Goal: Task Accomplishment & Management: Complete application form

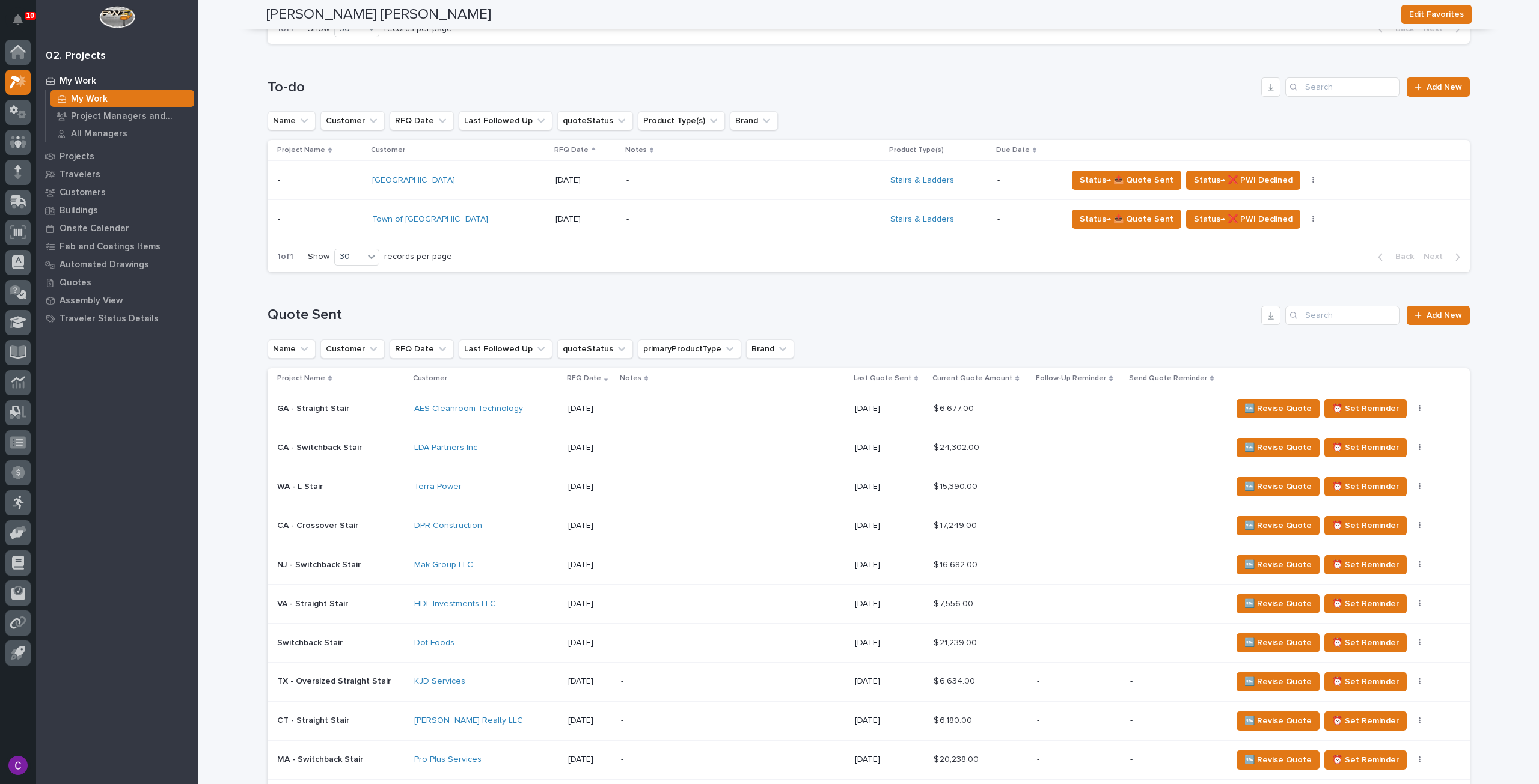
scroll to position [421, 0]
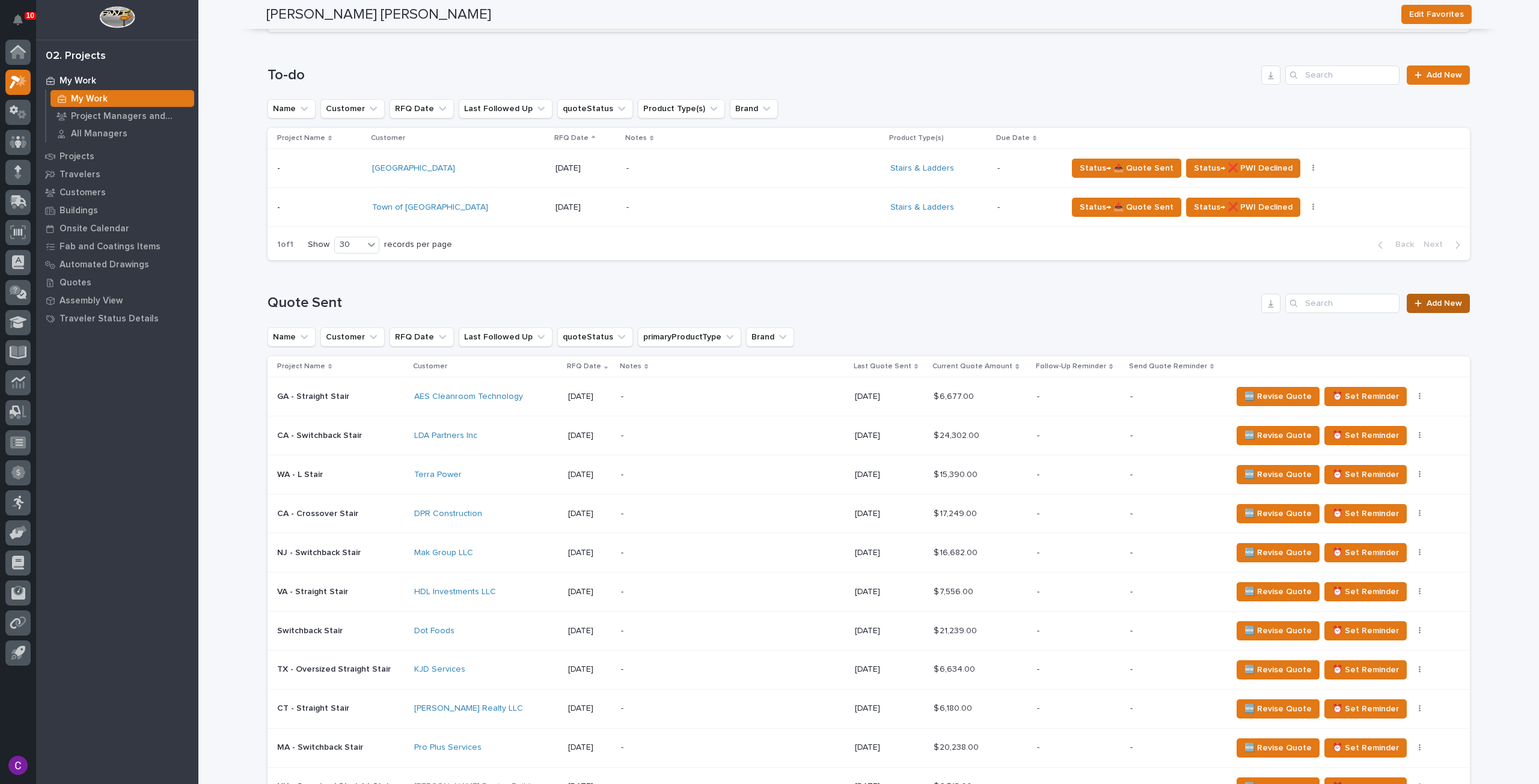
click at [1432, 300] on span "Add New" at bounding box center [1444, 303] width 36 height 8
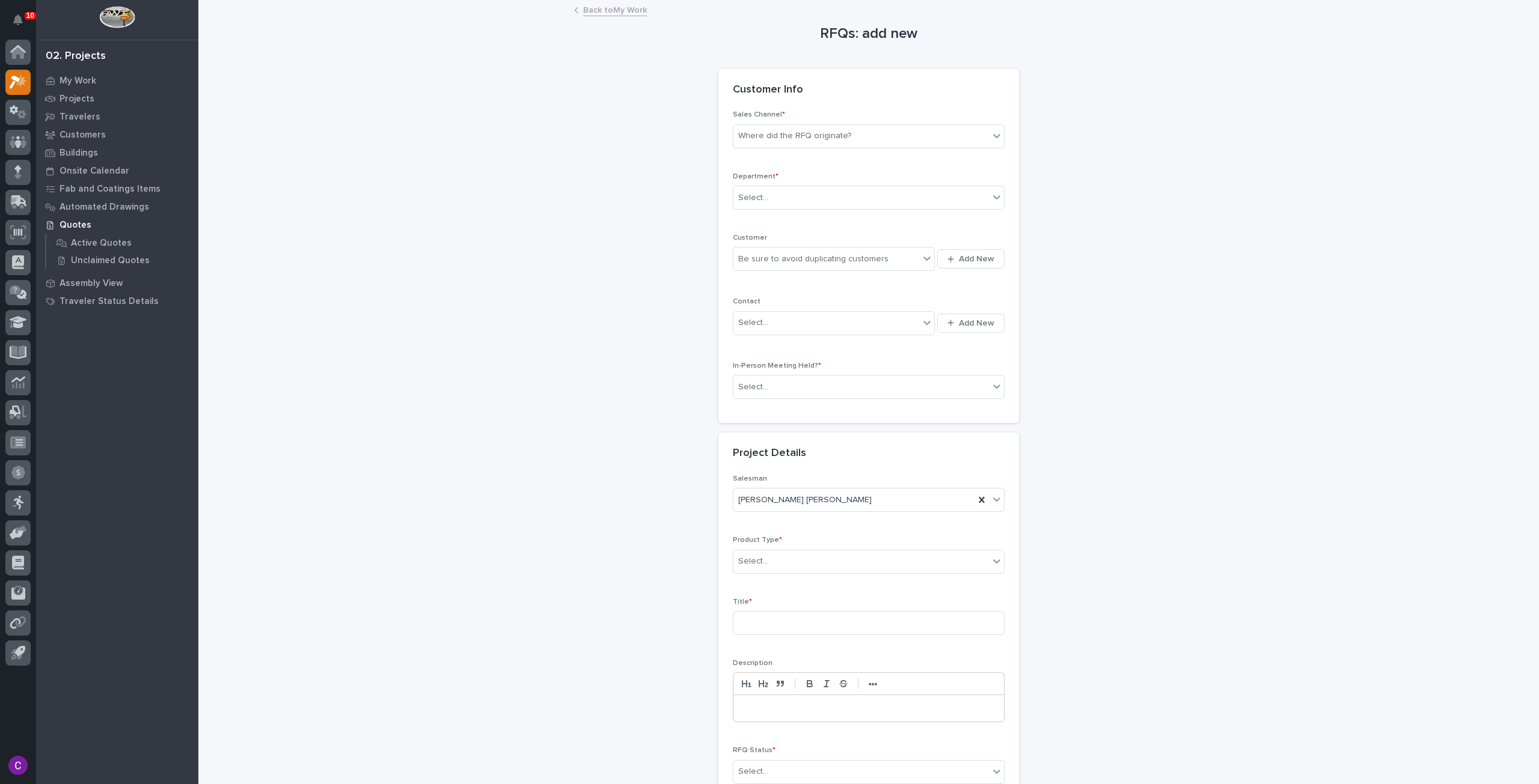
click at [836, 121] on div "Sales Channel * Where did the RFQ originate?" at bounding box center [868, 133] width 272 height 47
click at [827, 143] on div "Where did the RFQ originate?" at bounding box center [861, 136] width 255 height 20
click at [783, 203] on div "Stair Zone" at bounding box center [864, 201] width 271 height 21
click at [783, 203] on div "Select..." at bounding box center [861, 197] width 255 height 20
click at [781, 220] on span "National Sales" at bounding box center [764, 219] width 61 height 13
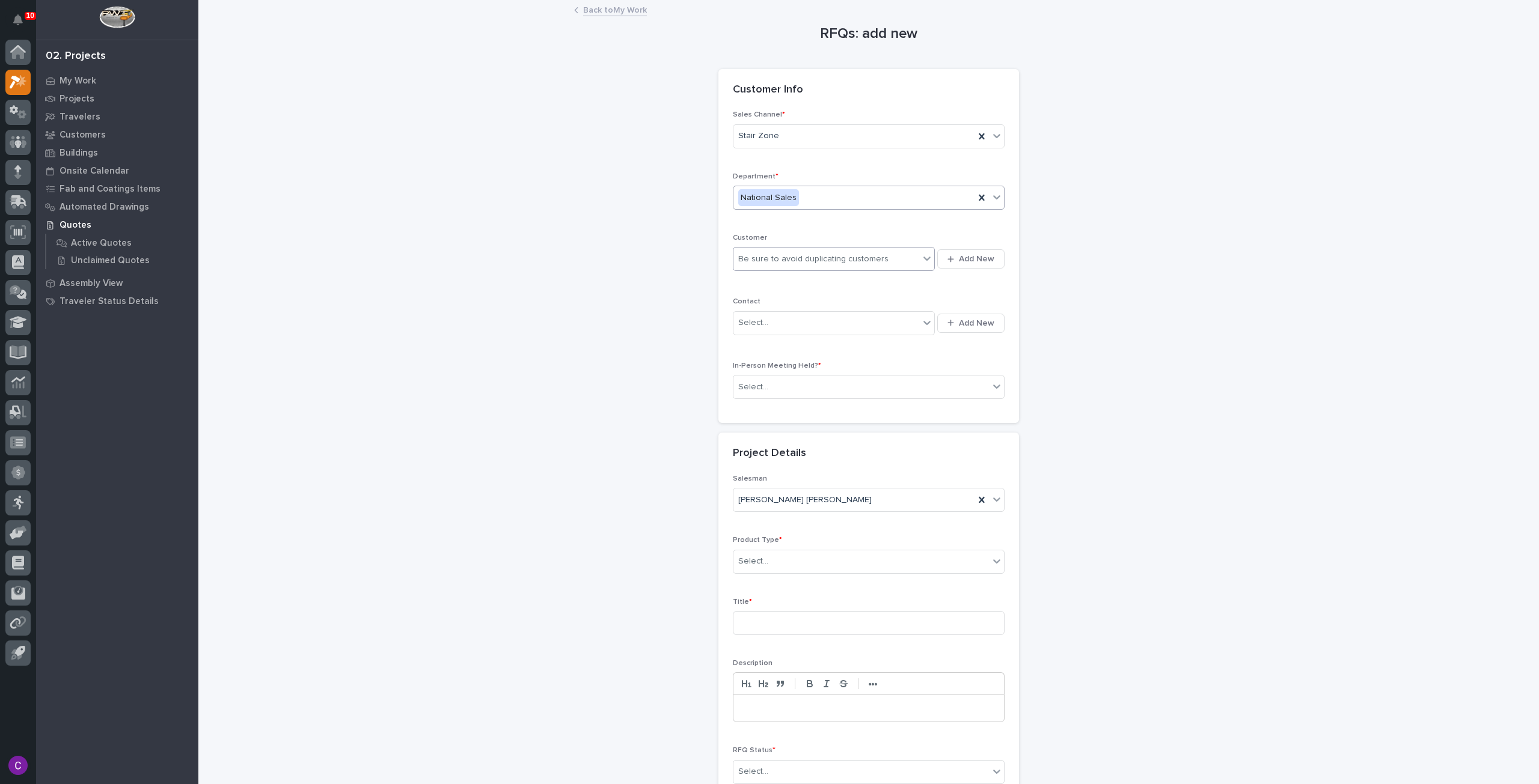
click at [787, 257] on div "Be sure to avoid duplicating customers" at bounding box center [813, 259] width 150 height 13
click at [989, 266] on button "Add New" at bounding box center [971, 259] width 67 height 19
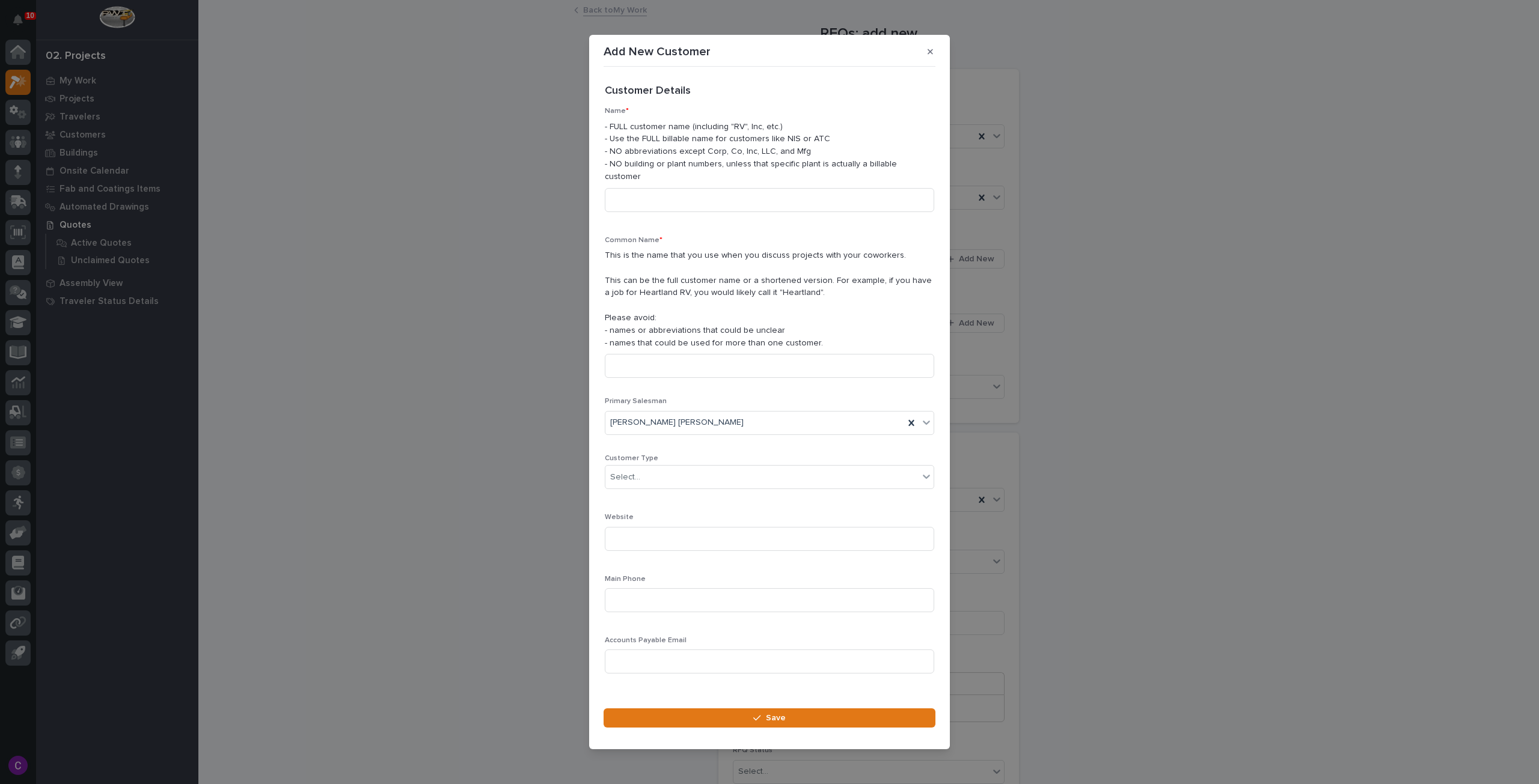
drag, startPoint x: 1127, startPoint y: 184, endPoint x: 1110, endPoint y: 143, distance: 44.4
click at [1122, 163] on div "Add New Customer Loading... Saving… Loading... Saving… Loading... Saving… Custo…" at bounding box center [770, 392] width 1539 height 784
click at [929, 55] on icon "button" at bounding box center [930, 51] width 5 height 8
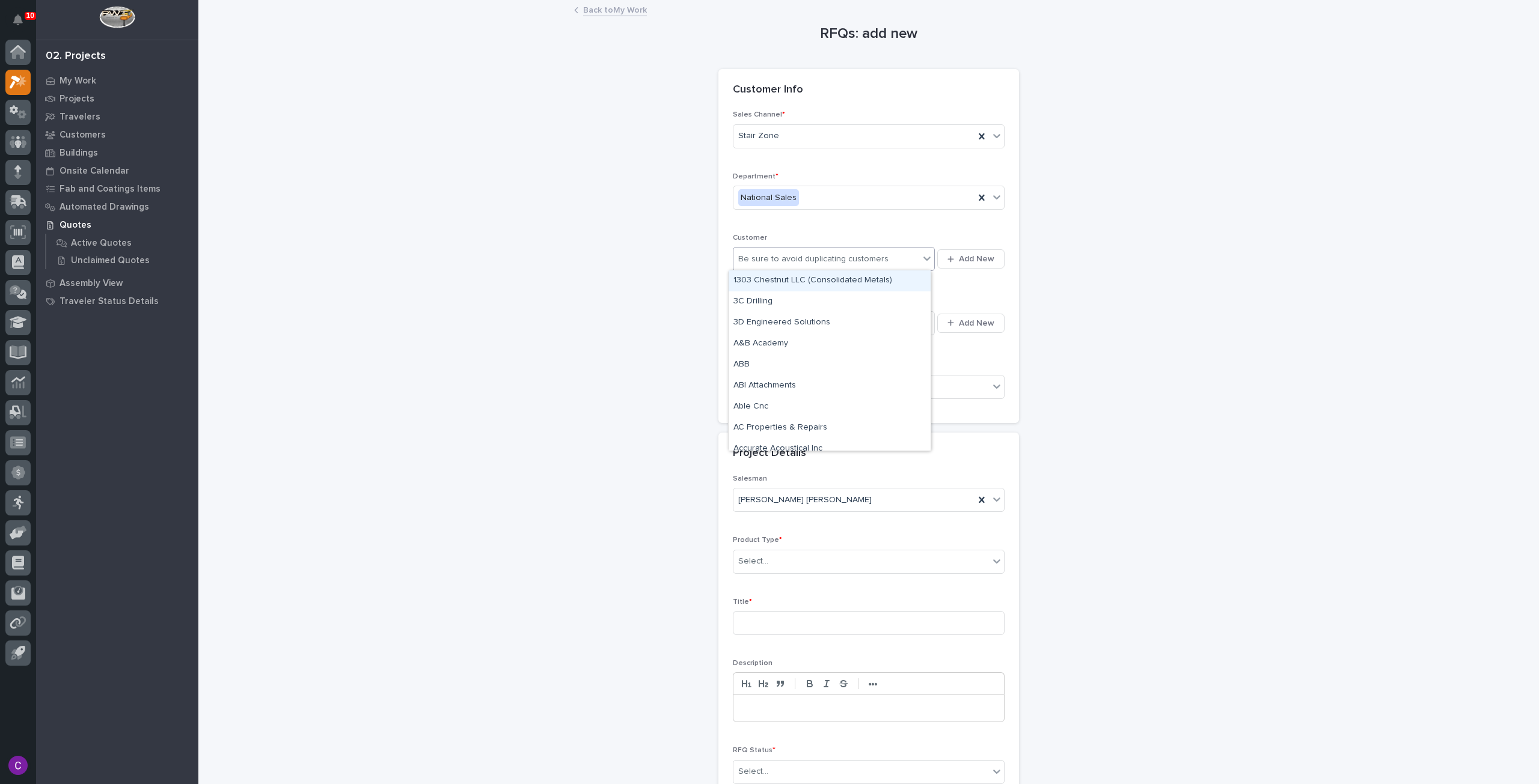
click at [912, 261] on div "Be sure to avoid duplicating customers" at bounding box center [826, 259] width 186 height 20
type input "****"
click at [903, 287] on div "[PERSON_NAME] Sales" at bounding box center [829, 281] width 202 height 21
click at [912, 323] on div "Select..." at bounding box center [826, 322] width 186 height 20
type input "*"
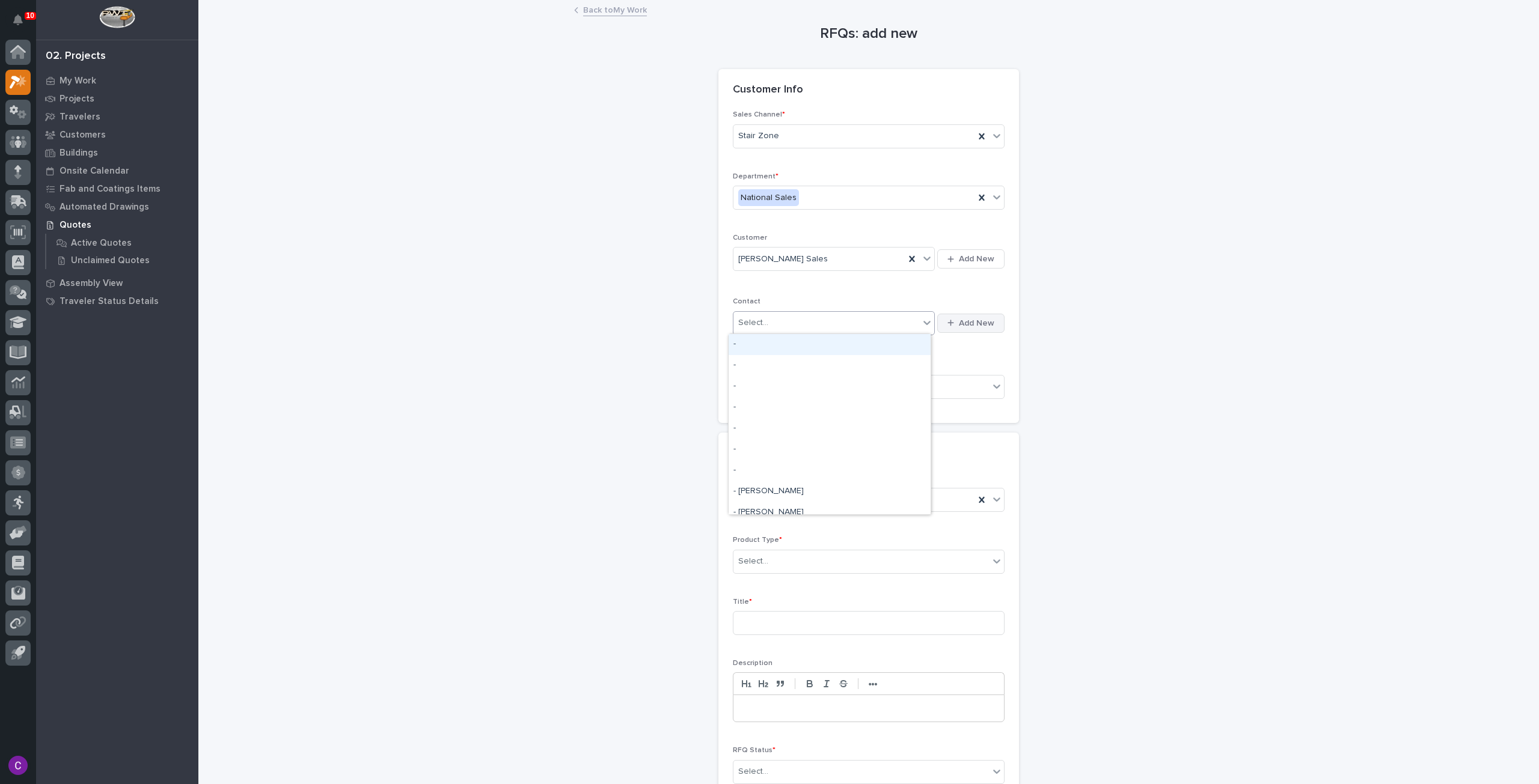
click at [947, 315] on button "Add New" at bounding box center [971, 323] width 67 height 19
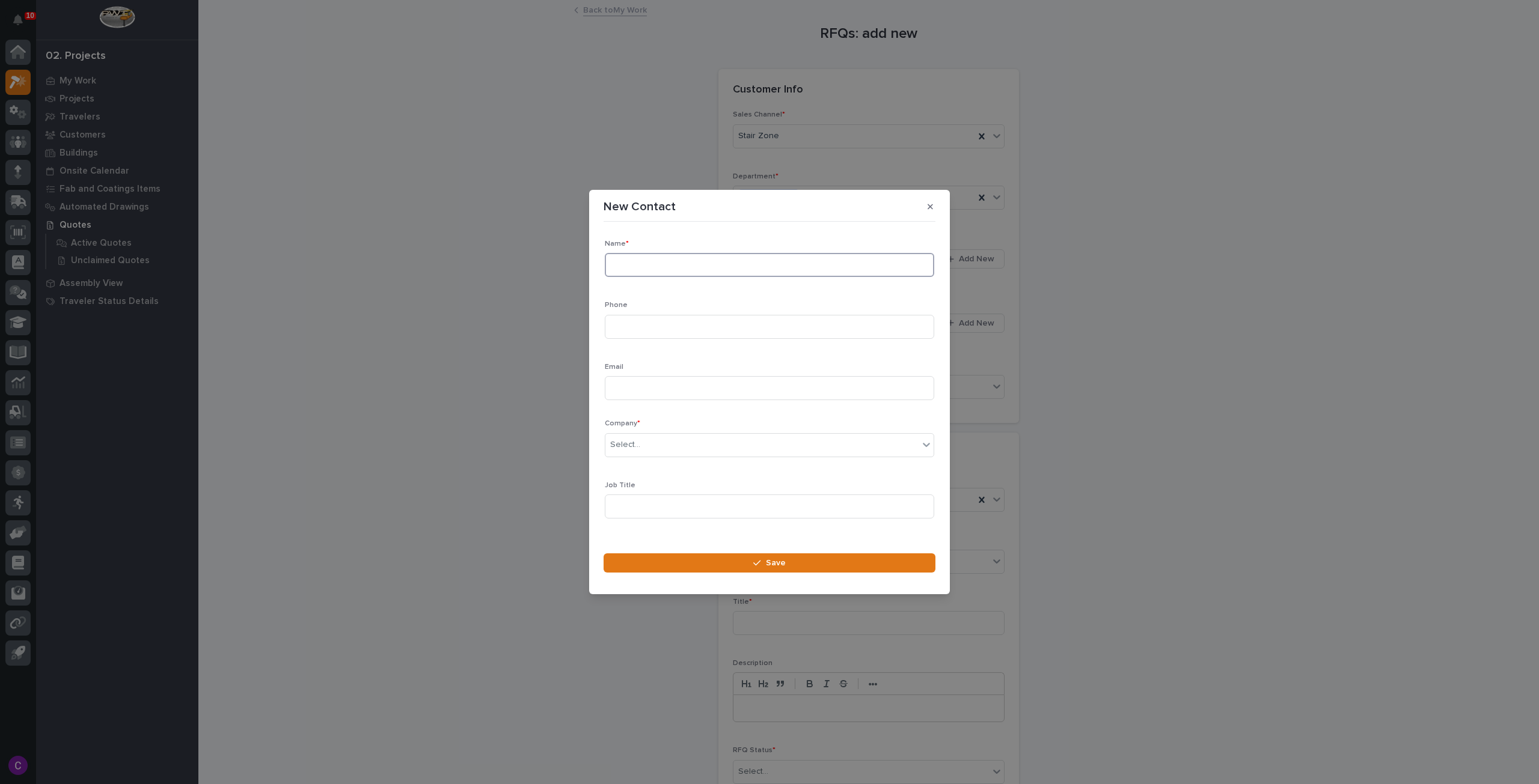
click at [749, 267] on input at bounding box center [769, 265] width 329 height 24
type input "[PERSON_NAME]"
click at [718, 385] on input at bounding box center [769, 388] width 329 height 24
paste input "[PERSON_NAME][EMAIL_ADDRESS][DOMAIN_NAME]"
type input "[PERSON_NAME][EMAIL_ADDRESS][DOMAIN_NAME]"
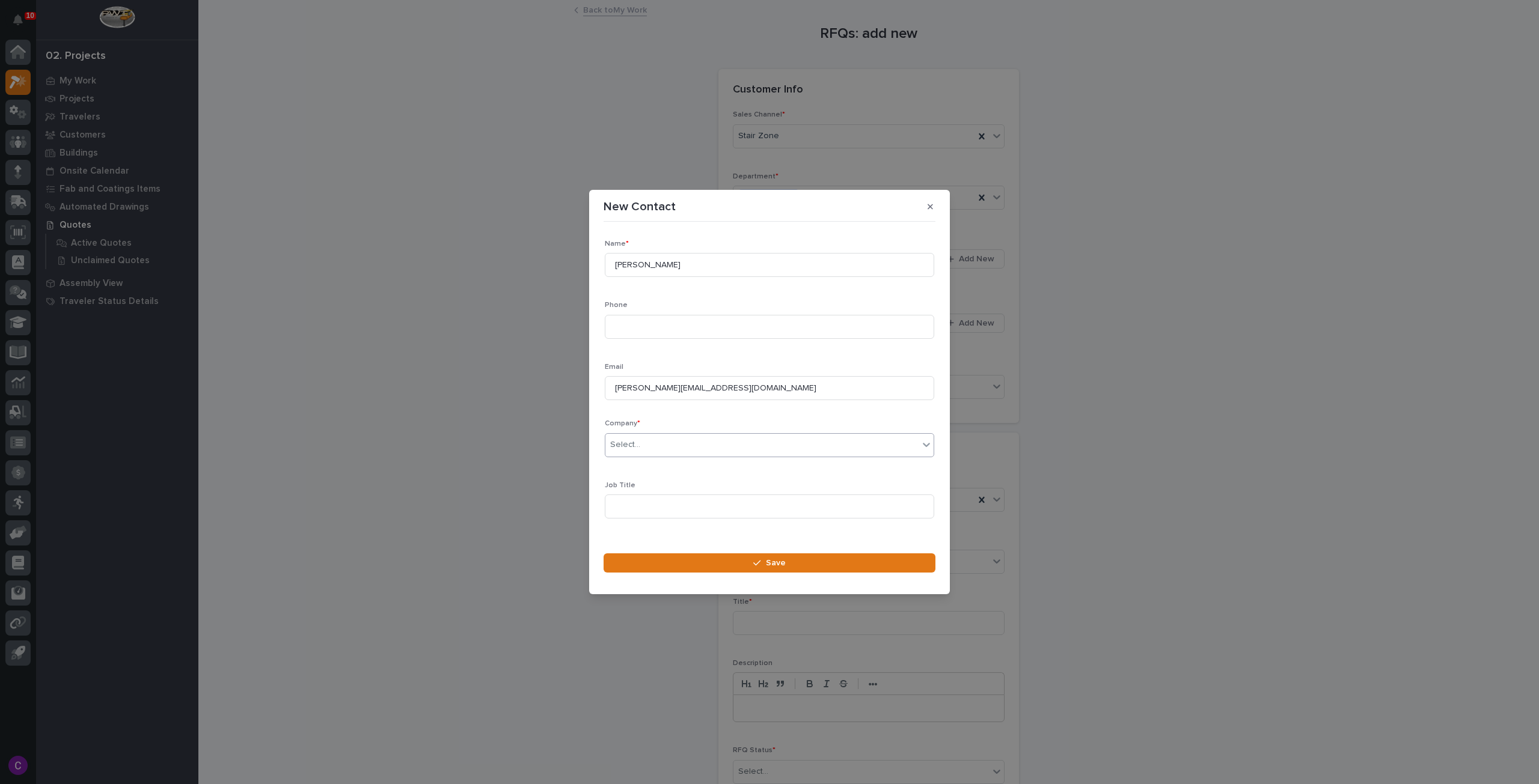
click at [720, 445] on div "Select..." at bounding box center [761, 445] width 313 height 20
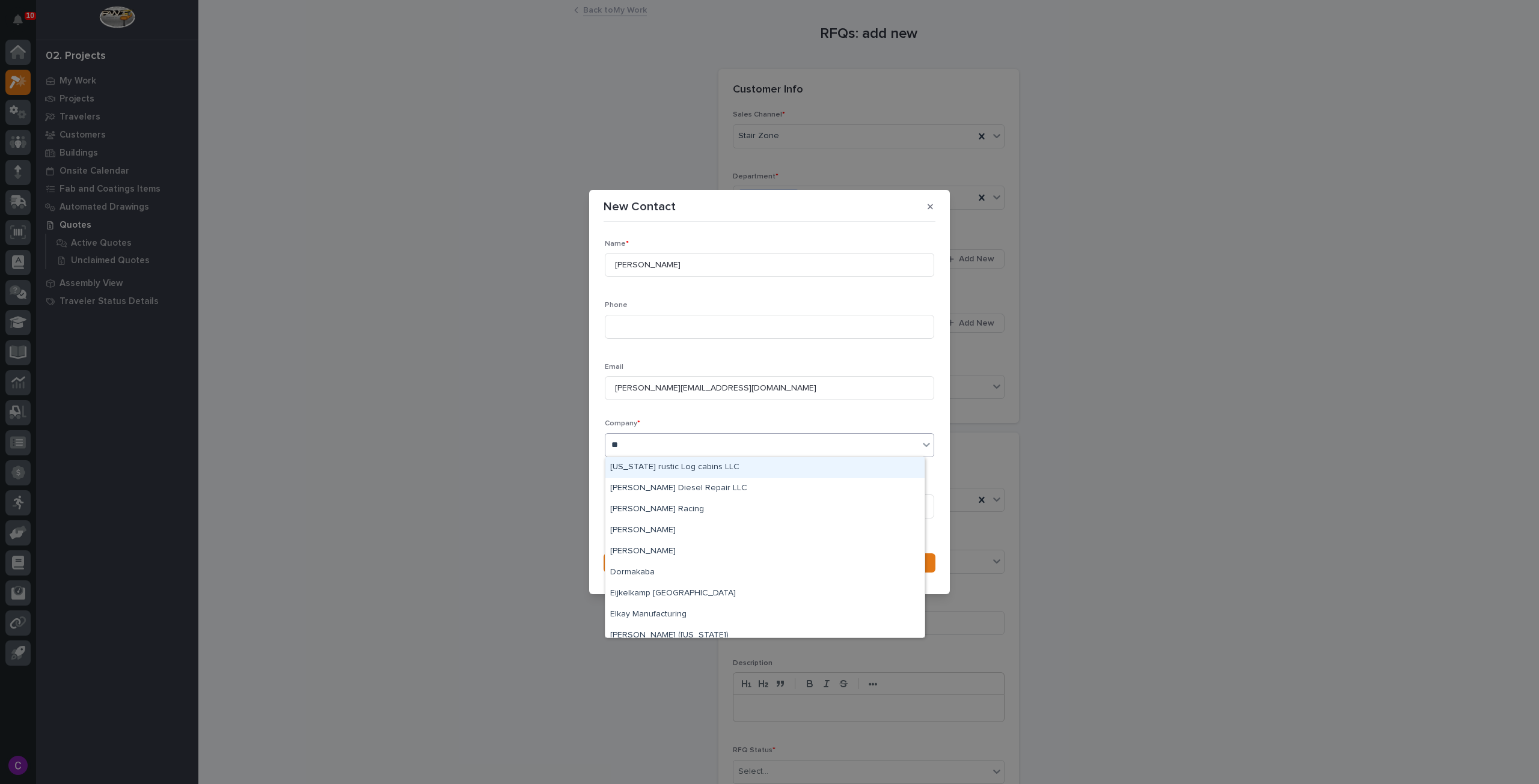
type input "***"
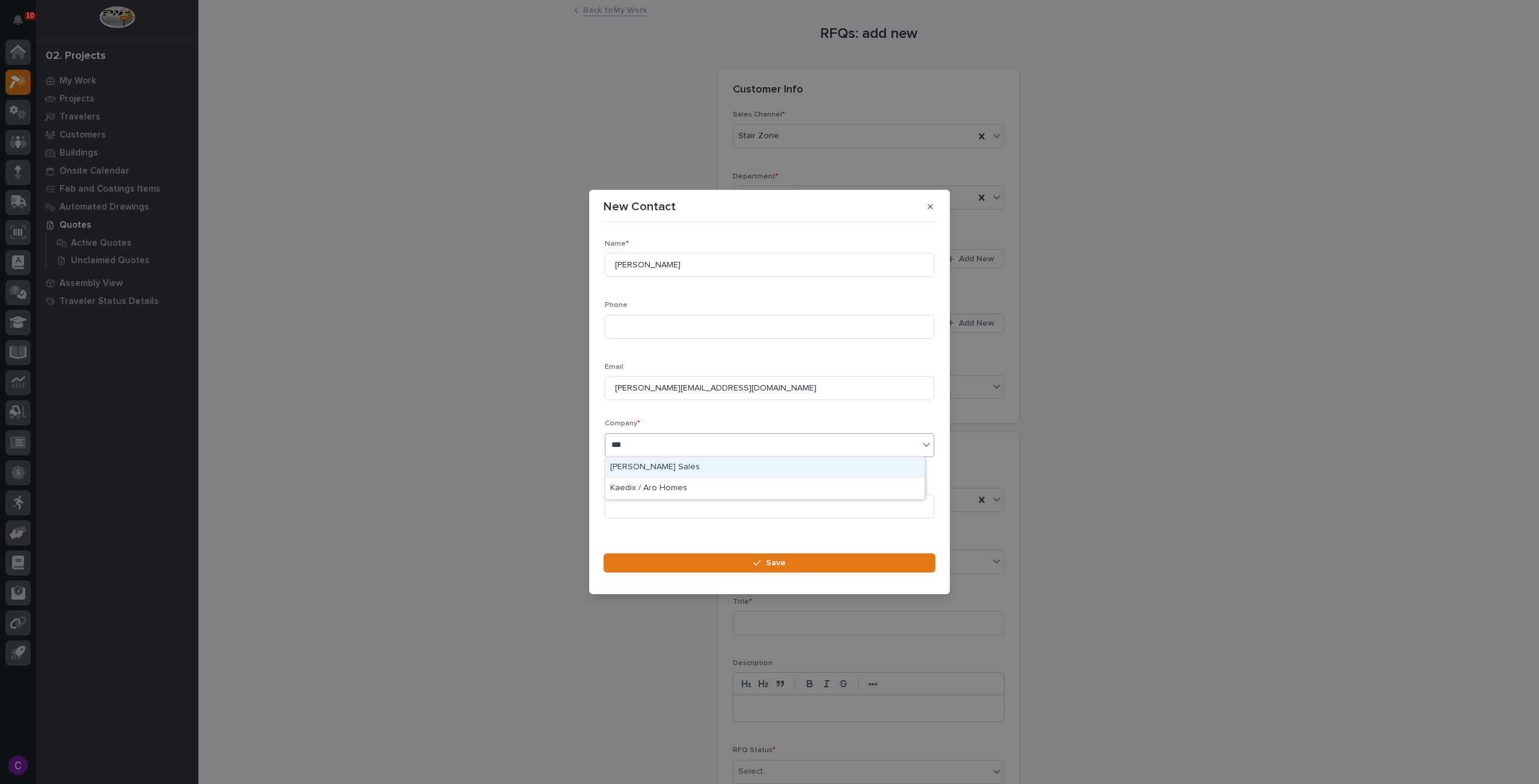
click at [704, 469] on div "[PERSON_NAME] Sales" at bounding box center [764, 467] width 319 height 21
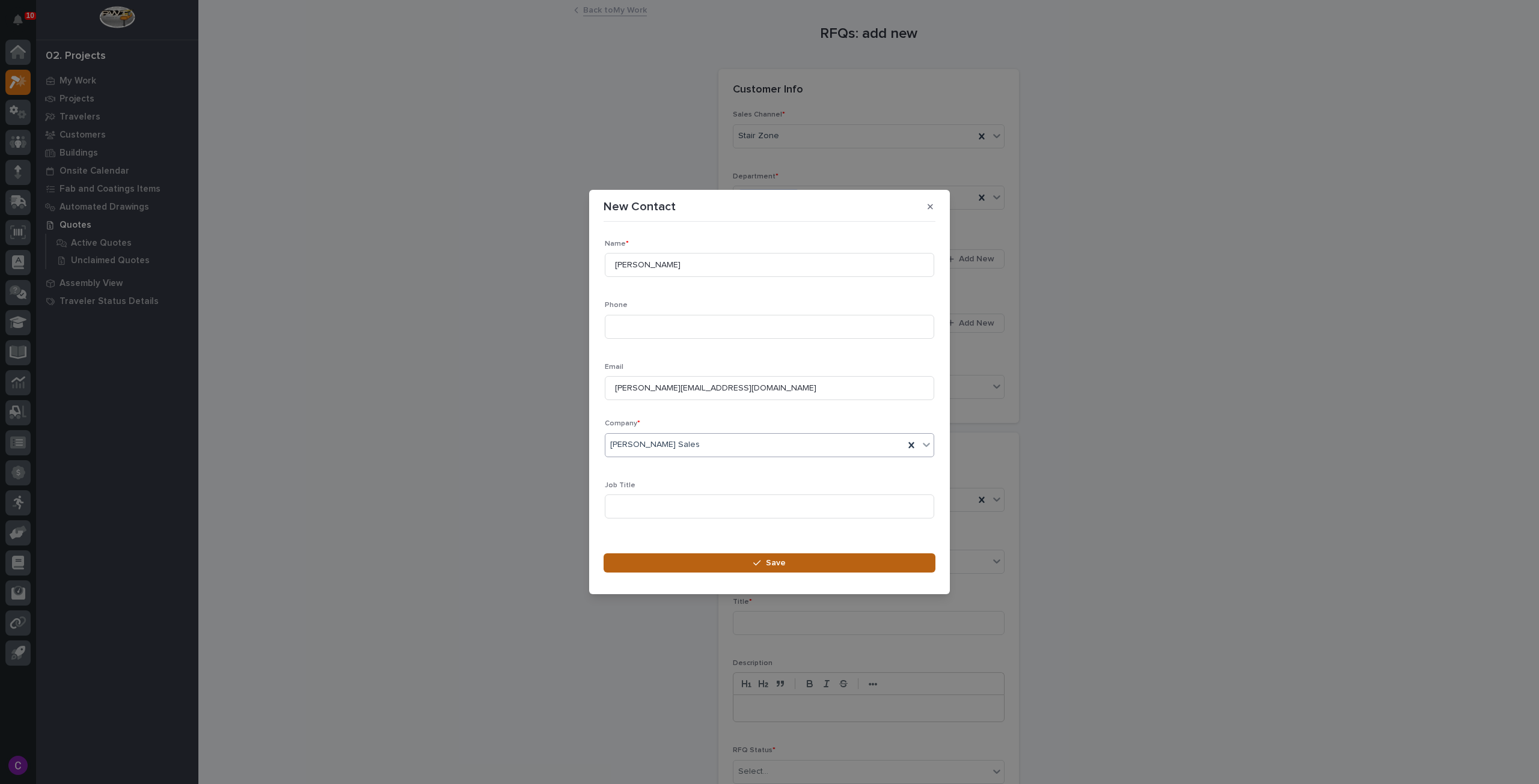
click at [712, 569] on button "Save" at bounding box center [770, 563] width 331 height 19
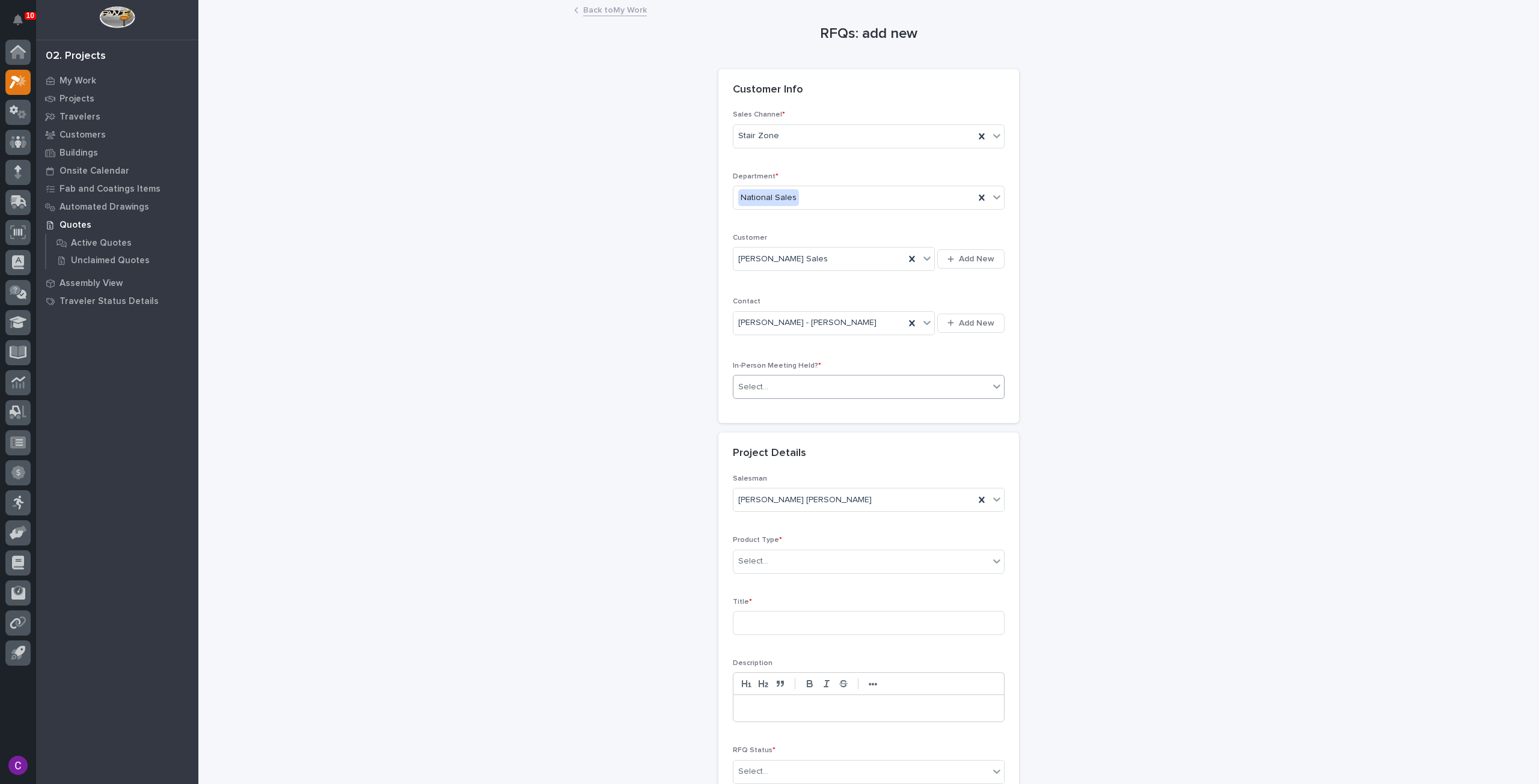
click at [945, 385] on div "Select..." at bounding box center [861, 387] width 255 height 20
click at [852, 433] on div "No" at bounding box center [864, 428] width 271 height 21
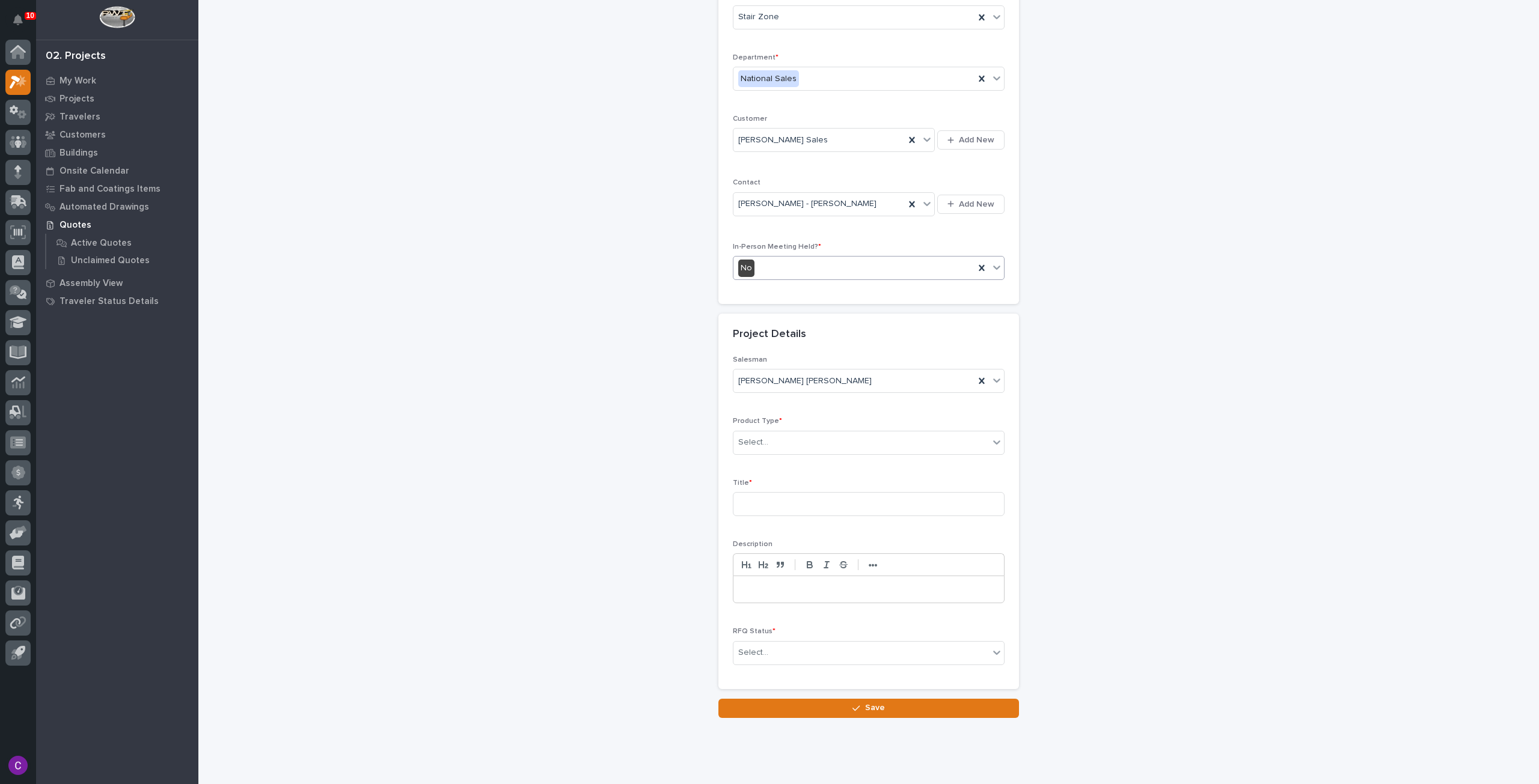
scroll to position [120, 0]
click at [831, 441] on div "Select..." at bounding box center [861, 441] width 255 height 20
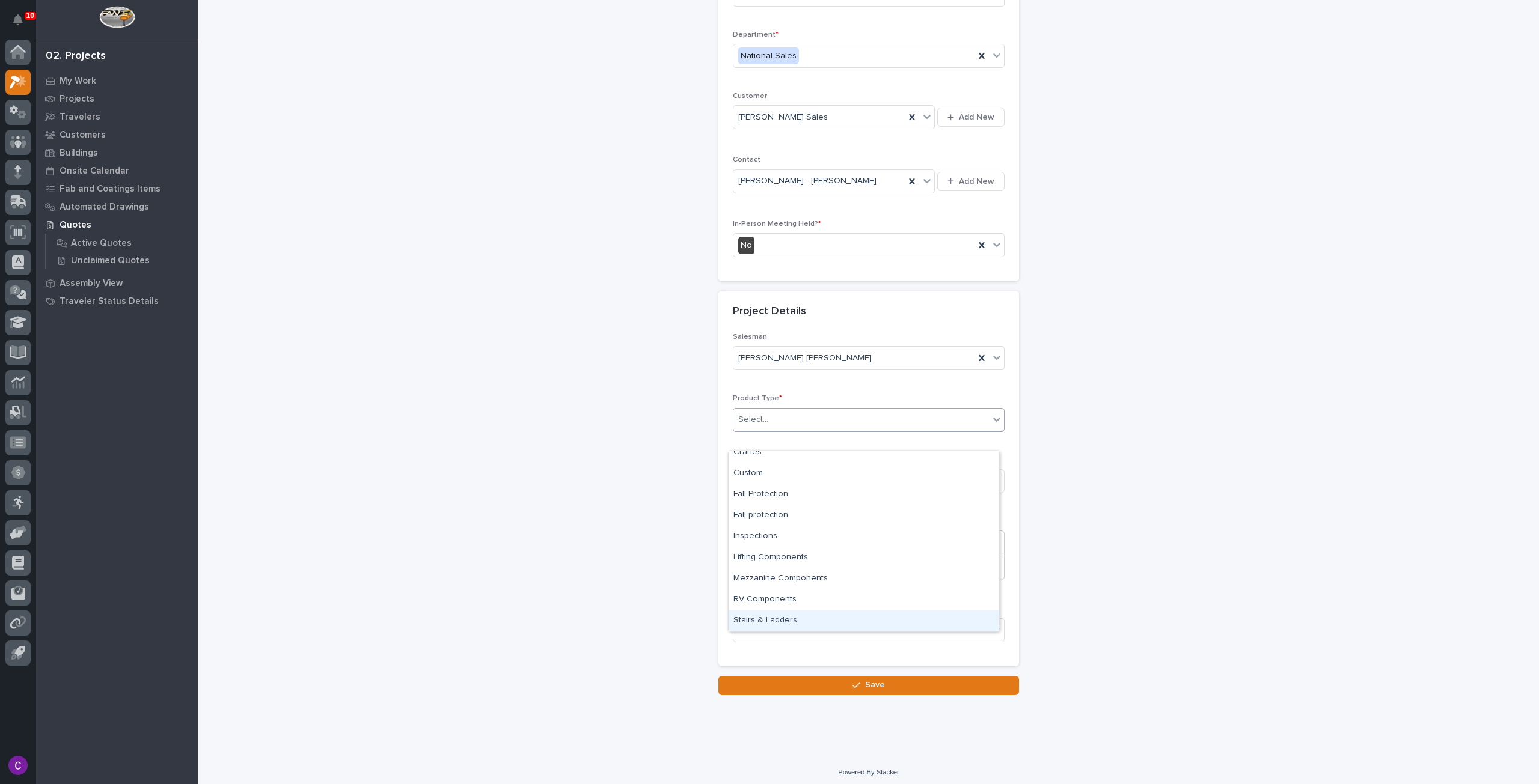
scroll to position [143, 0]
click at [867, 622] on div "Stairs & Ladders" at bounding box center [864, 621] width 271 height 21
click at [793, 487] on input at bounding box center [868, 481] width 272 height 24
type input "IN - L Stair"
click at [790, 620] on div "Select..." at bounding box center [861, 629] width 255 height 20
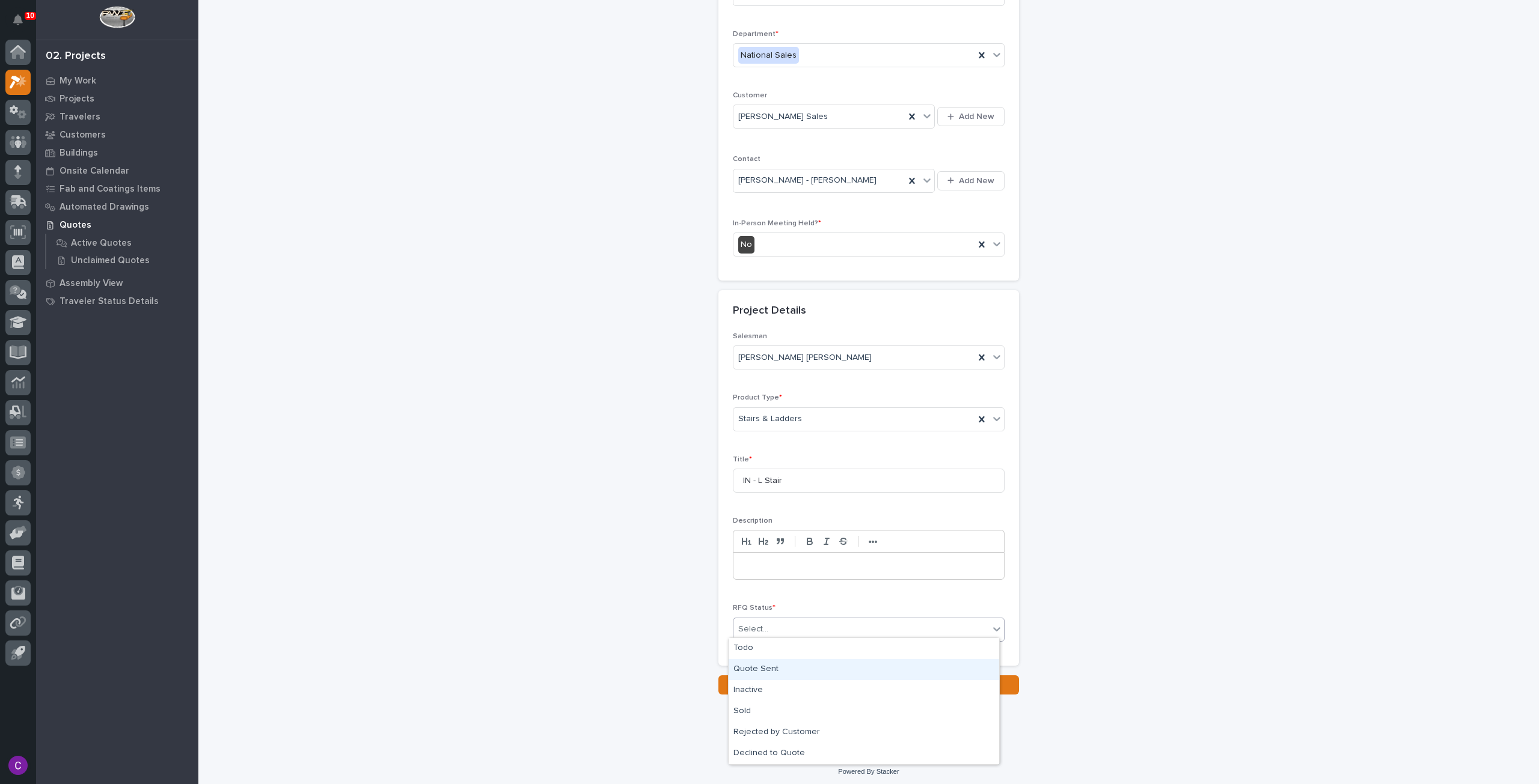
click at [781, 669] on div "Quote Sent" at bounding box center [864, 669] width 271 height 21
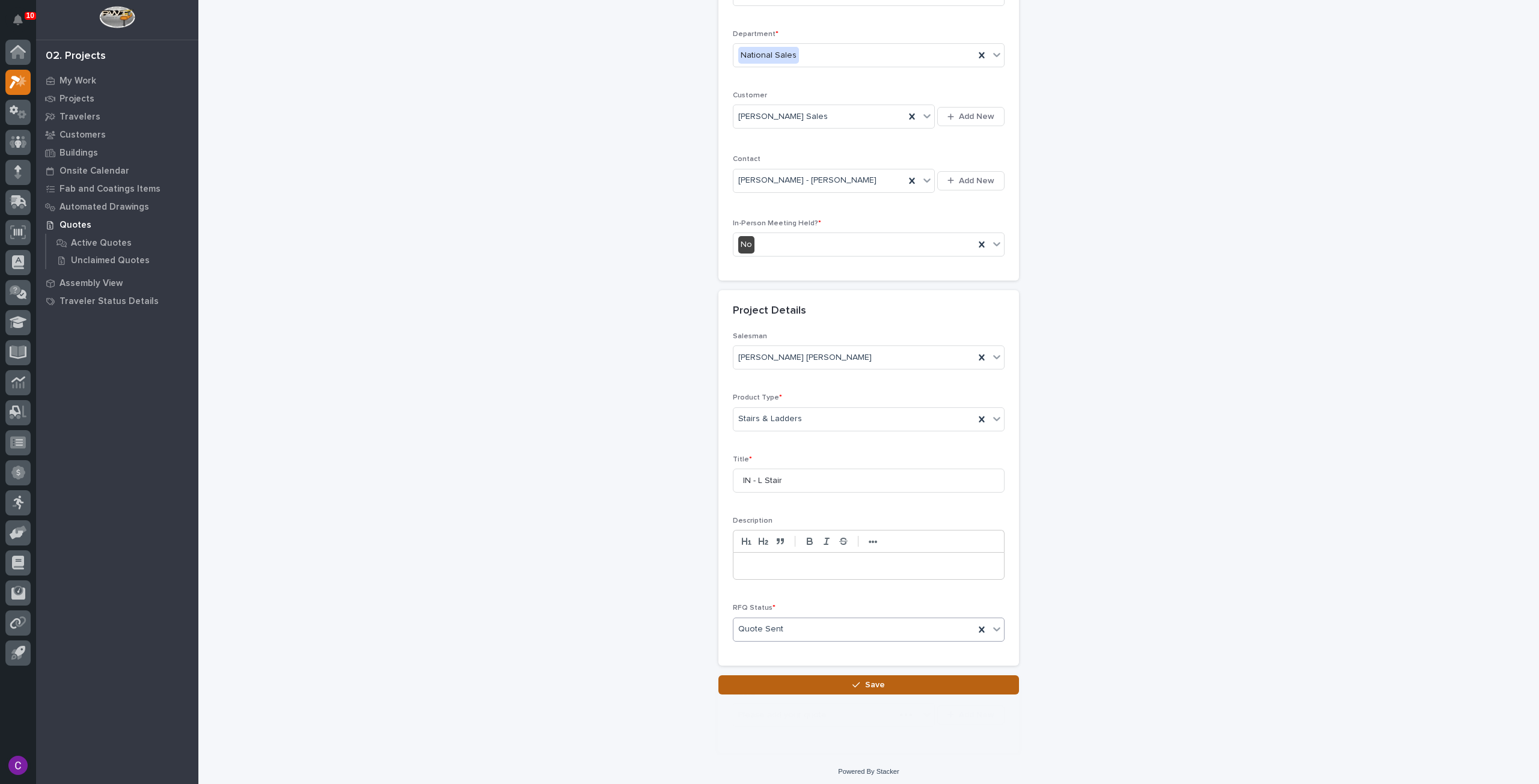
click at [784, 675] on div "RFQs: add new Loading... Saving… Loading... Saving… Loading... Saving… Customer…" at bounding box center [869, 277] width 300 height 836
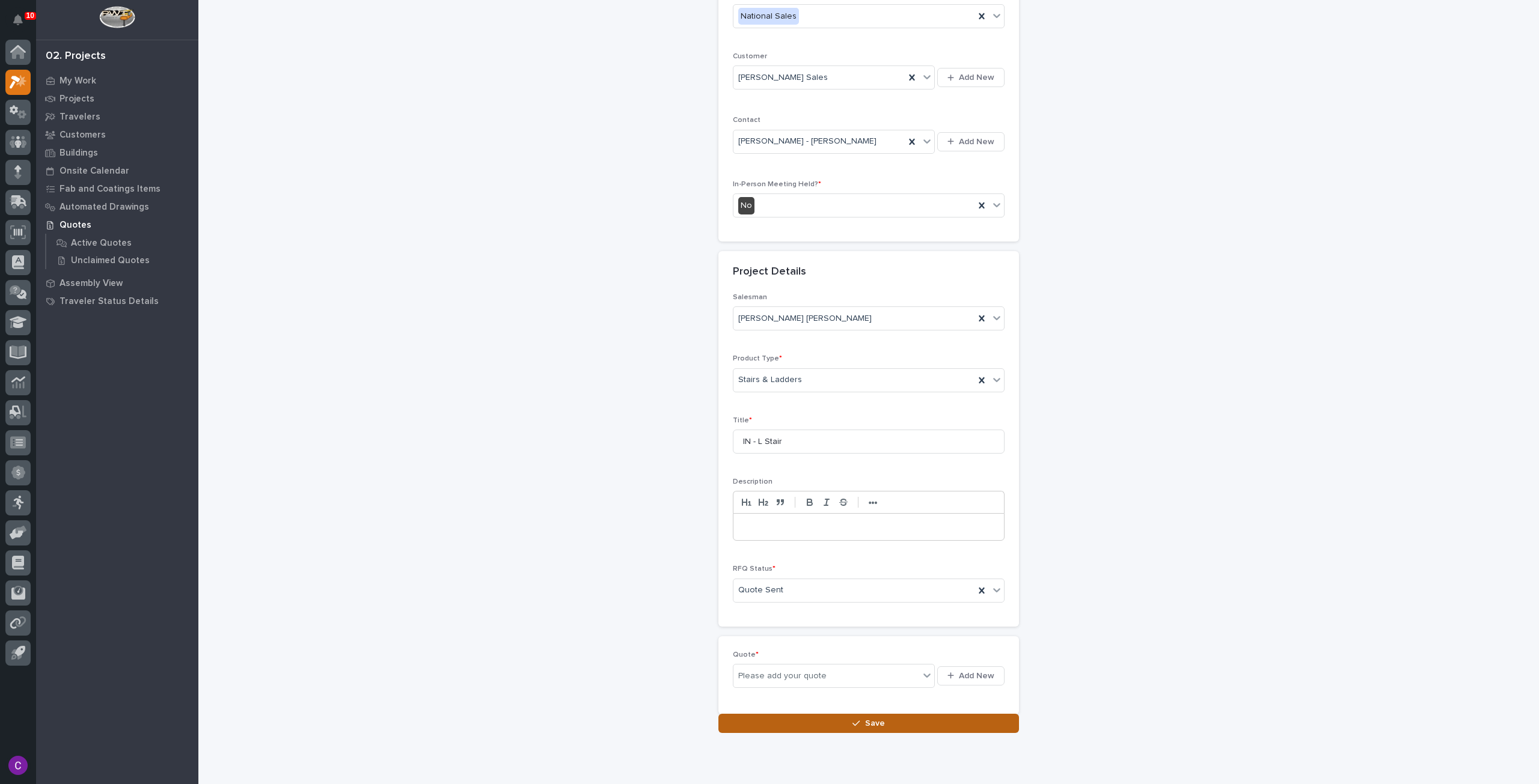
scroll to position [186, 0]
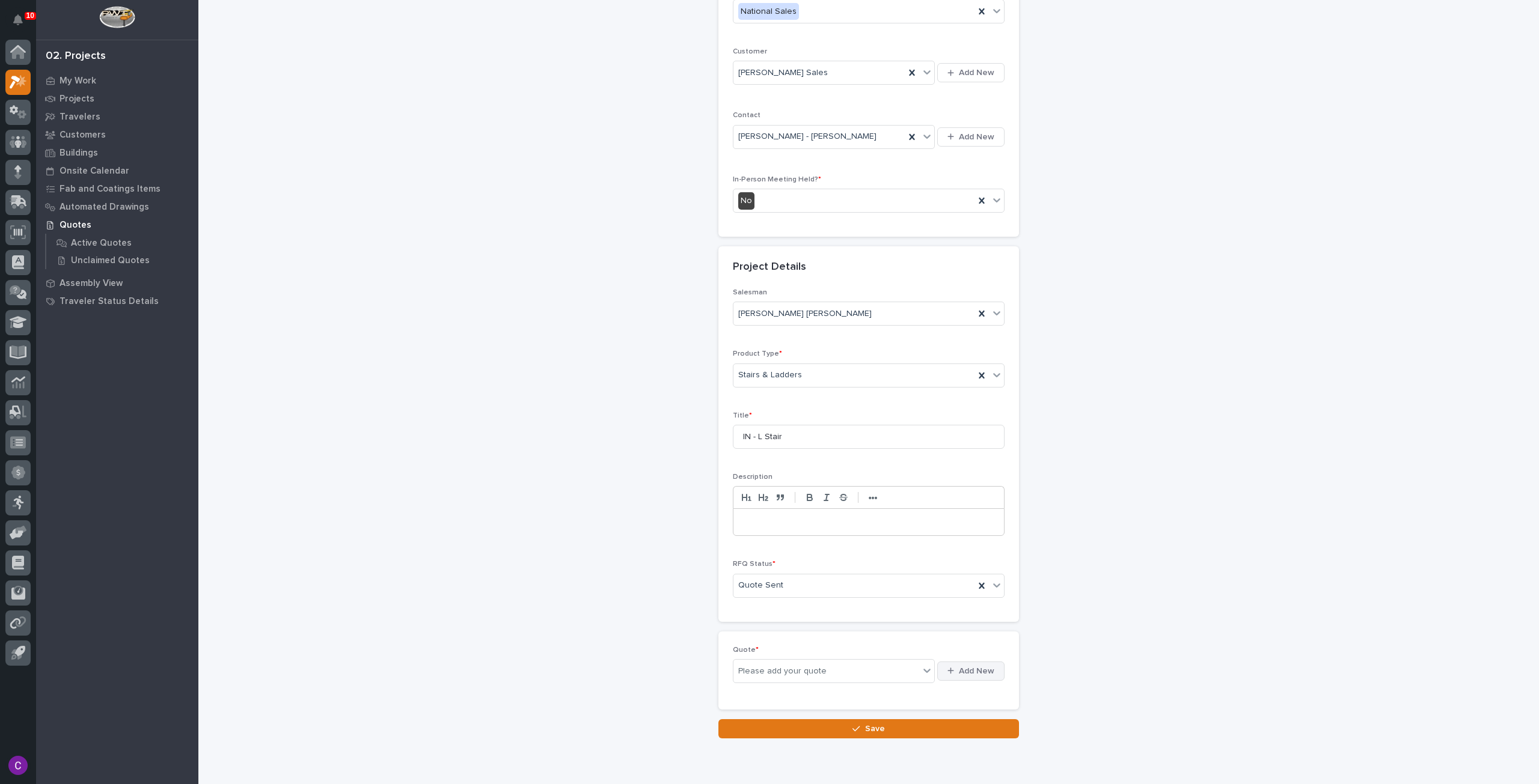
click at [971, 667] on span "Add New" at bounding box center [977, 671] width 36 height 11
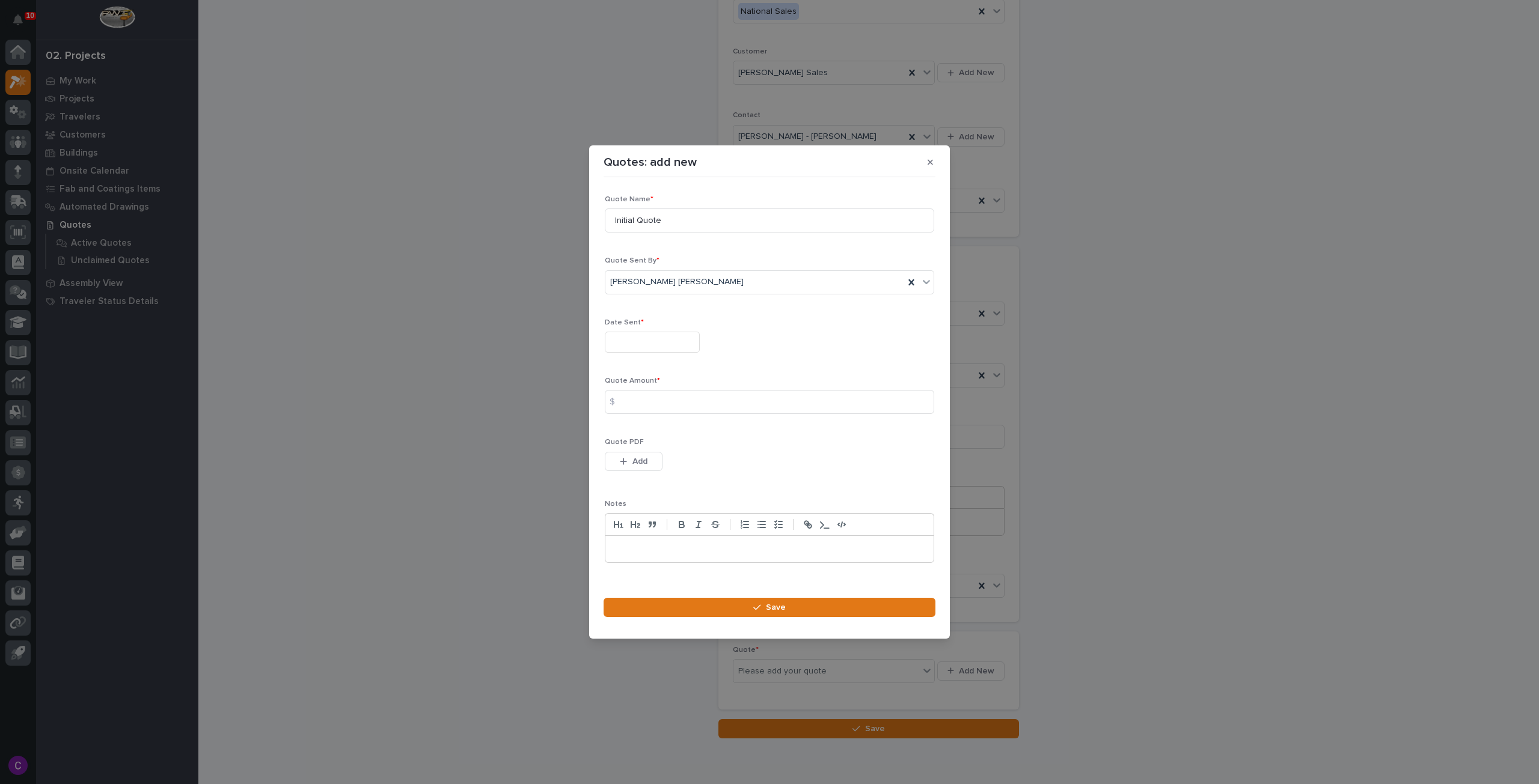
click at [677, 343] on input "text" at bounding box center [652, 342] width 95 height 21
click at [684, 245] on div "15" at bounding box center [687, 245] width 16 height 16
type input "**********"
click at [675, 405] on input at bounding box center [769, 402] width 329 height 24
click at [667, 403] on input at bounding box center [769, 402] width 329 height 24
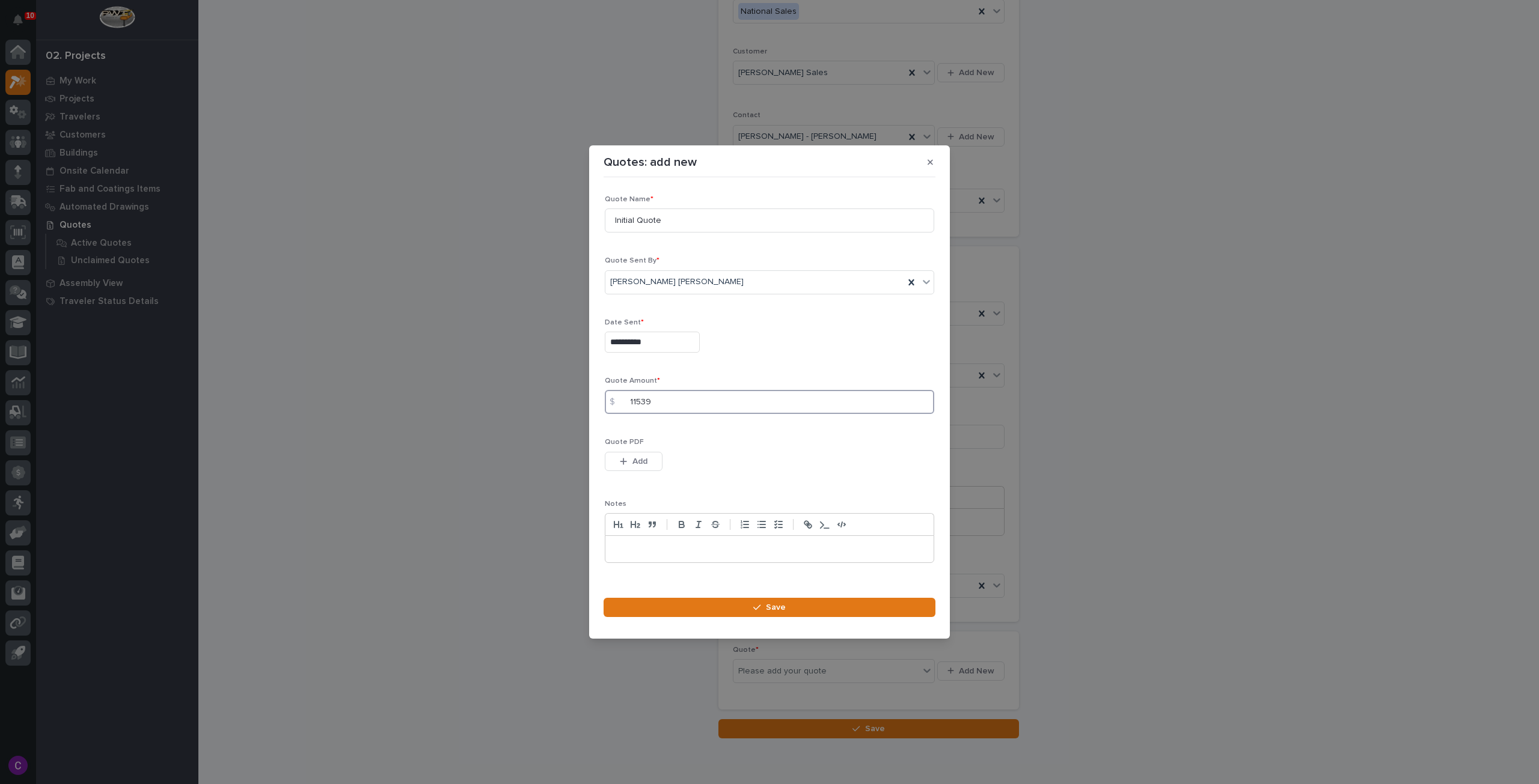
type input "11539"
click at [629, 463] on div "button" at bounding box center [626, 461] width 12 height 8
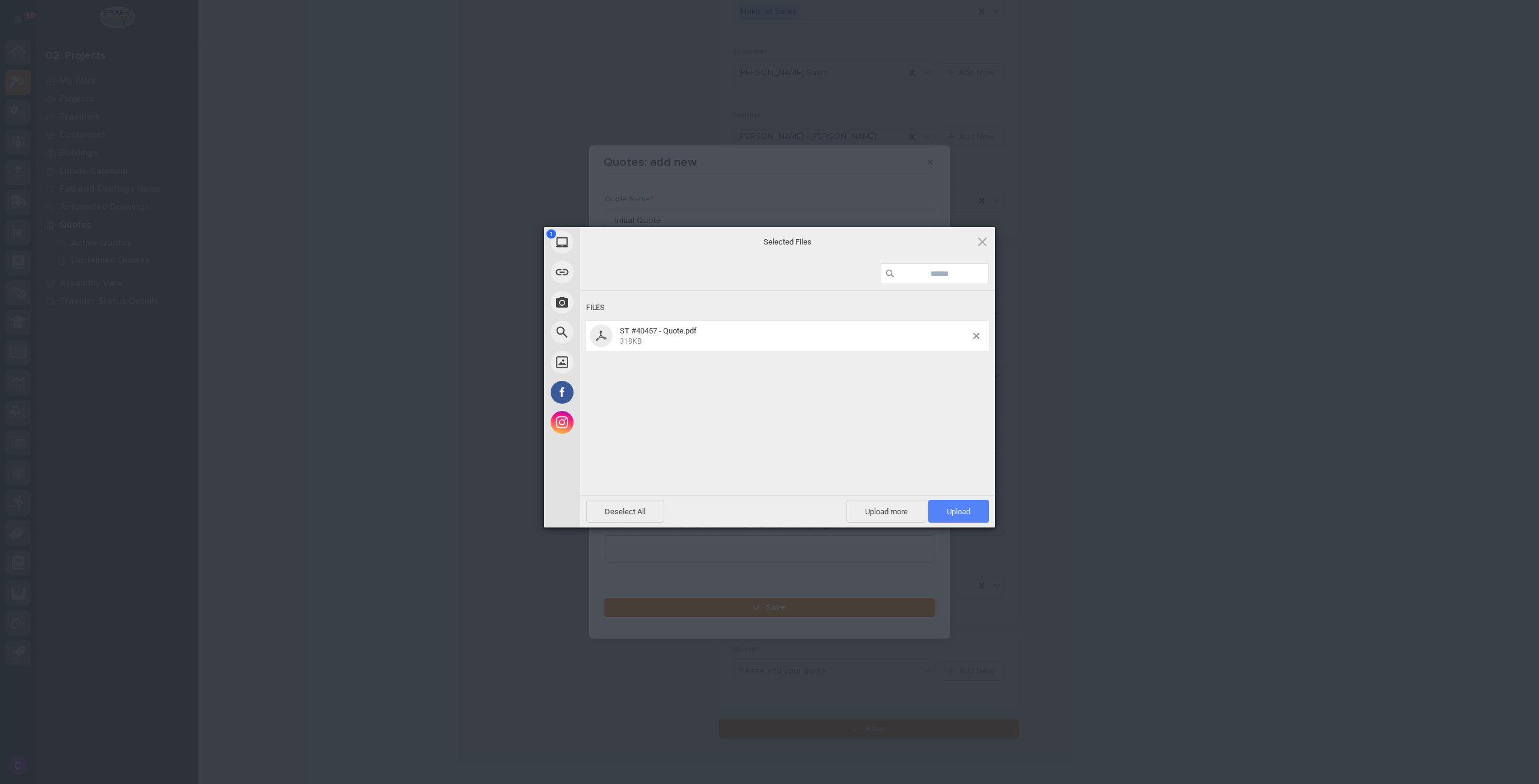
click at [958, 511] on span "Upload 1" at bounding box center [959, 512] width 24 height 9
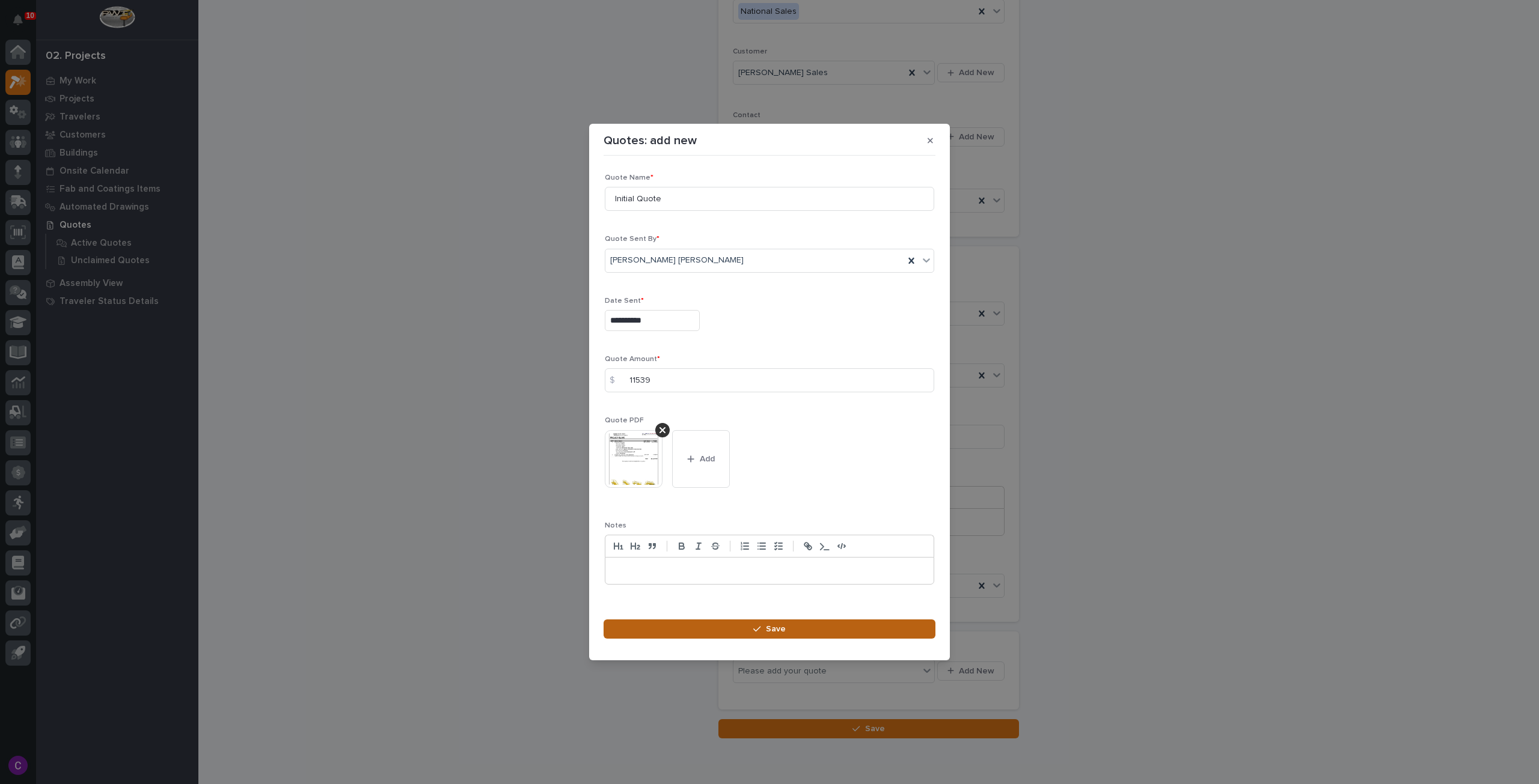
click at [785, 629] on button "Save" at bounding box center [770, 629] width 331 height 19
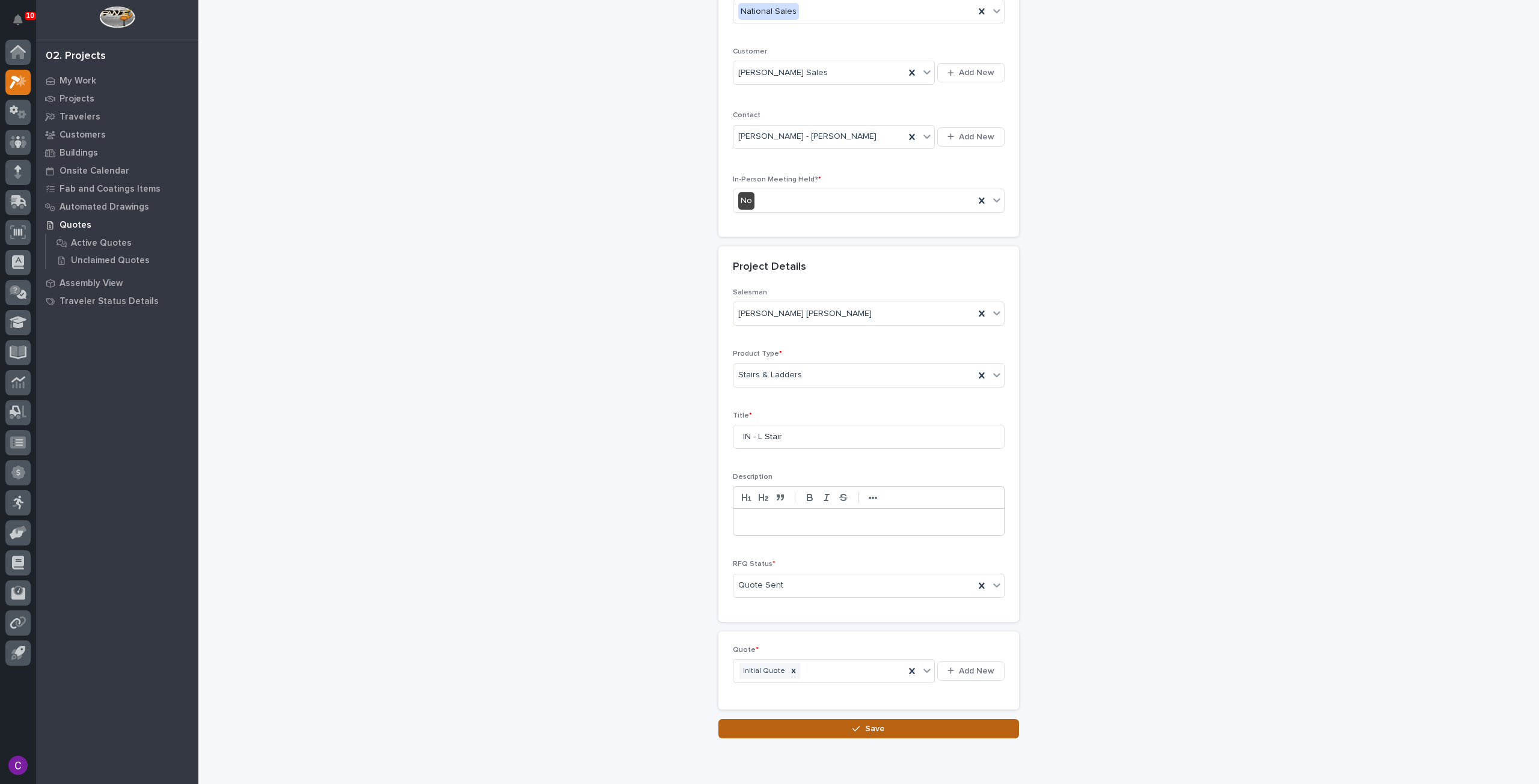
click at [939, 732] on div "Loading... Saving… Loading... Saving… RFQs: add new Loading... Saving… Loading.…" at bounding box center [869, 291] width 1217 height 953
click at [940, 722] on button "Save" at bounding box center [869, 729] width 300 height 19
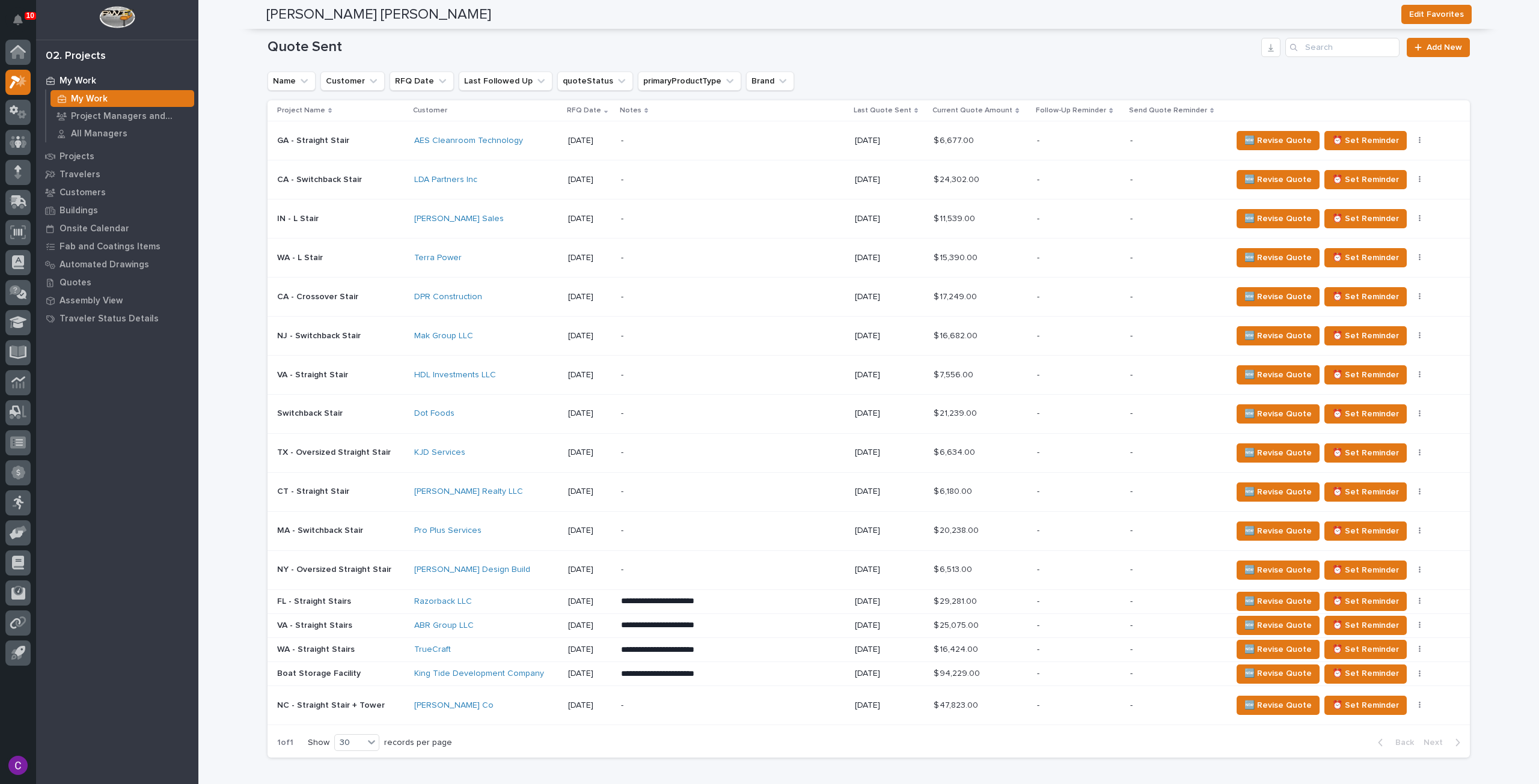
scroll to position [661, 0]
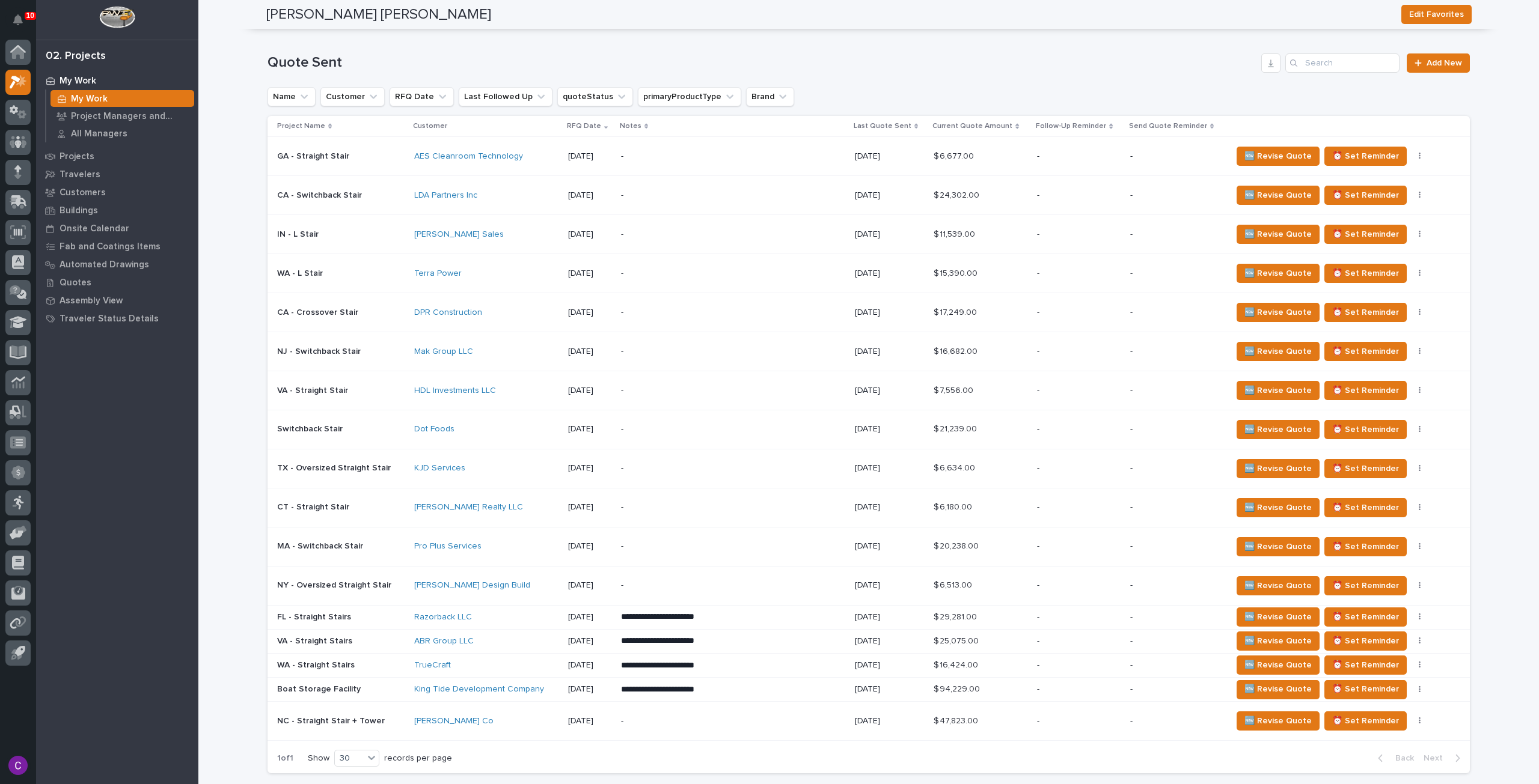
click at [672, 708] on div "-" at bounding box center [726, 721] width 210 height 27
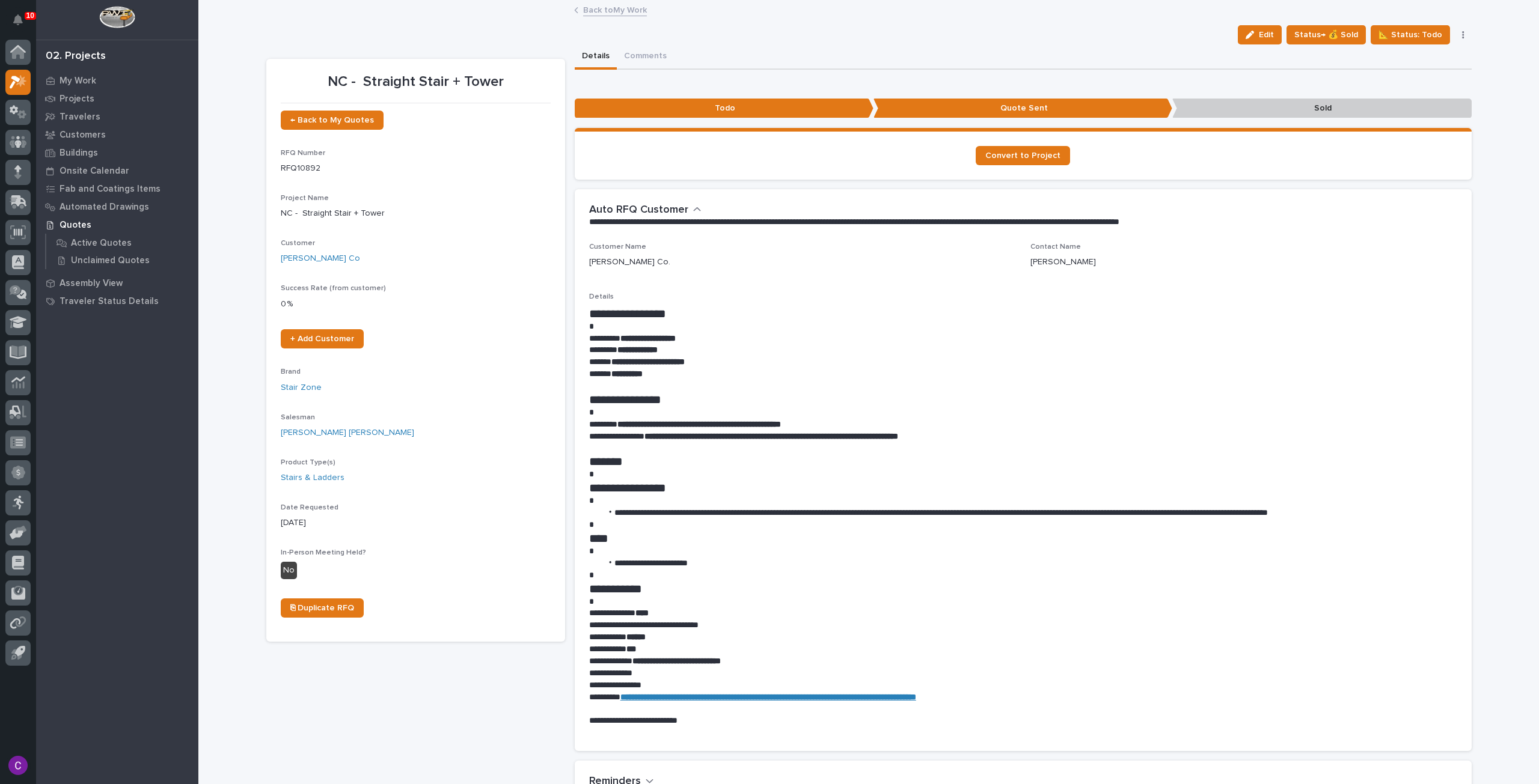
click at [601, 8] on link "Back to My Work" at bounding box center [615, 9] width 64 height 14
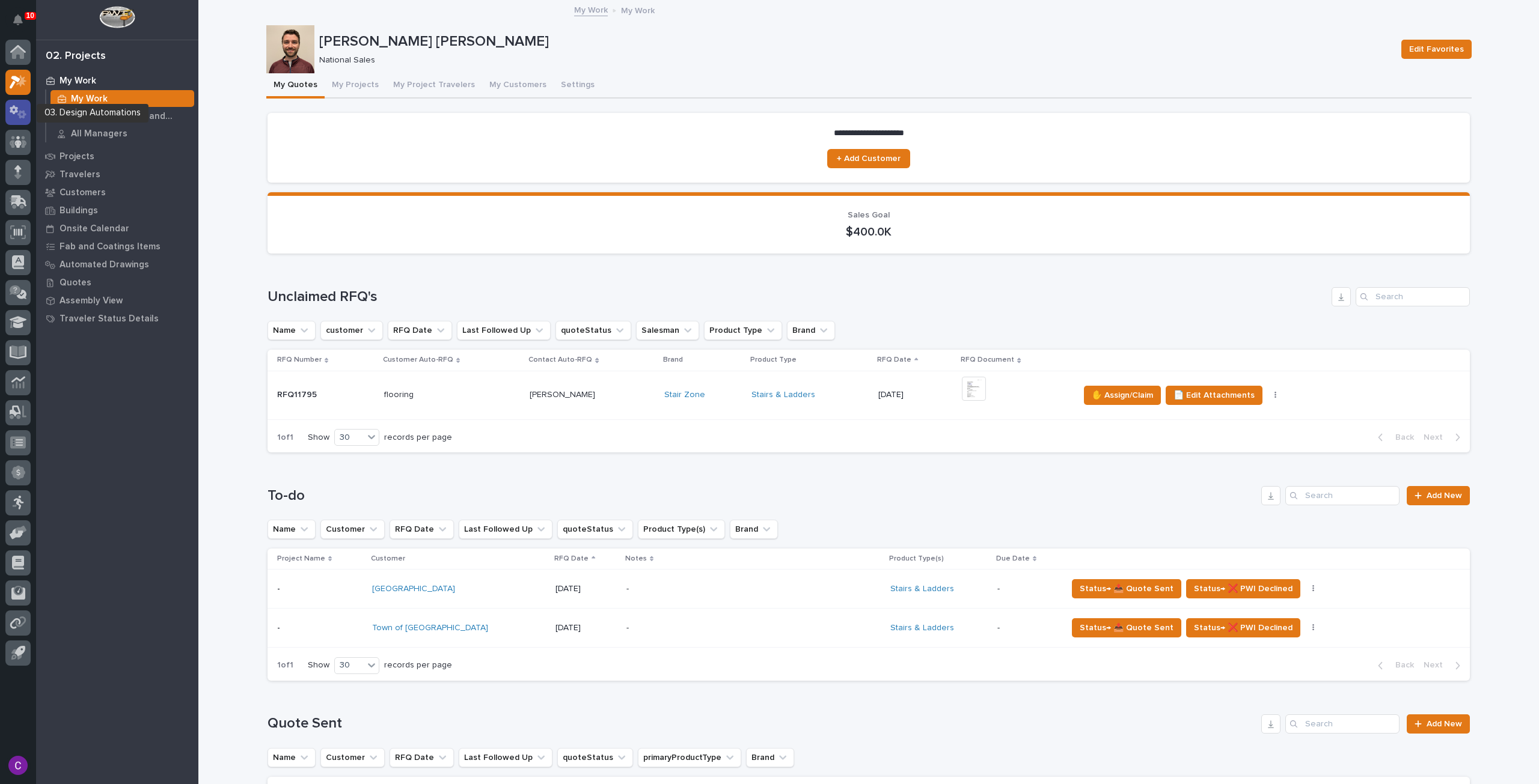
click at [14, 107] on icon at bounding box center [13, 109] width 8 height 9
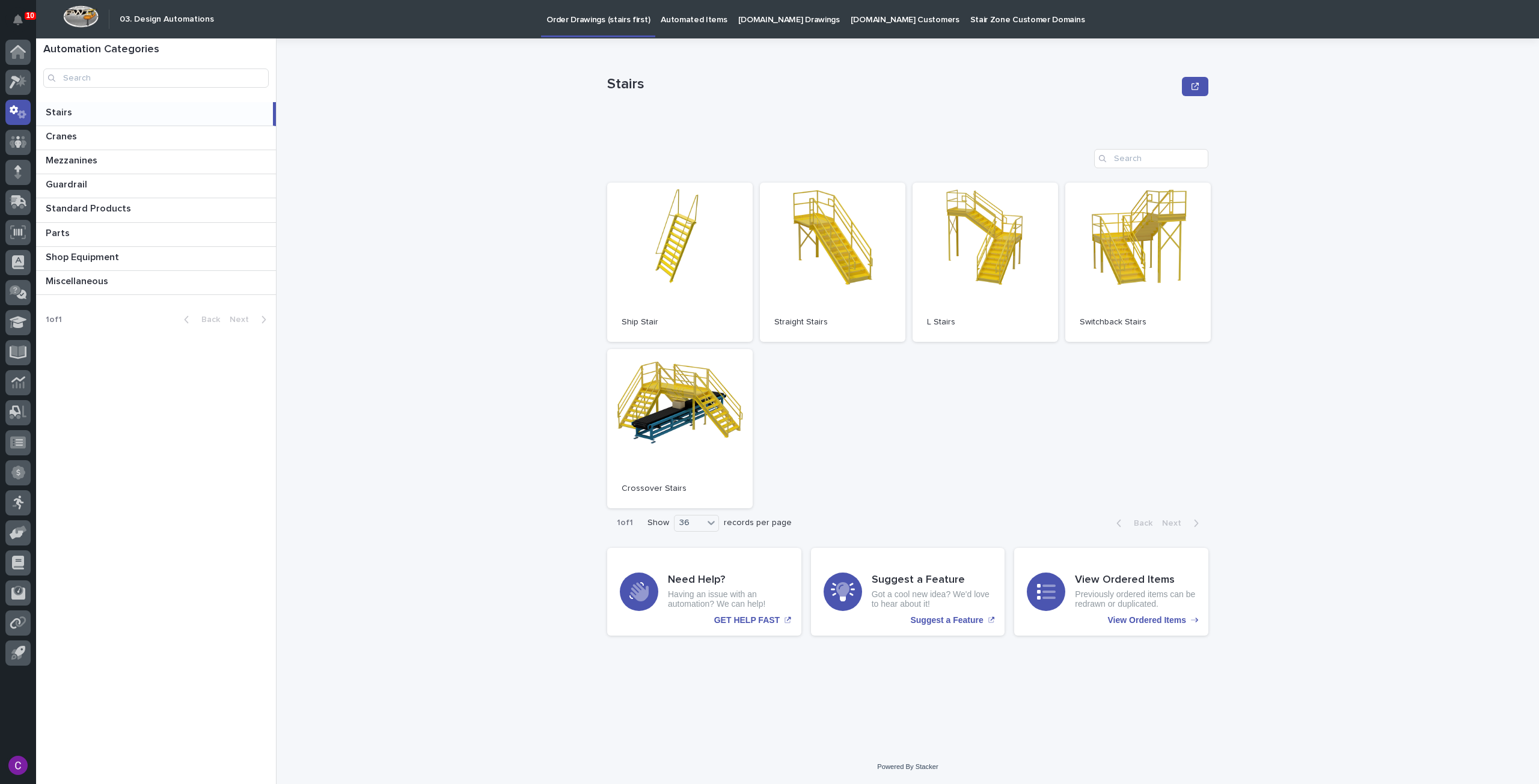
click at [768, 12] on p "[DOMAIN_NAME] Drawings" at bounding box center [789, 13] width 101 height 25
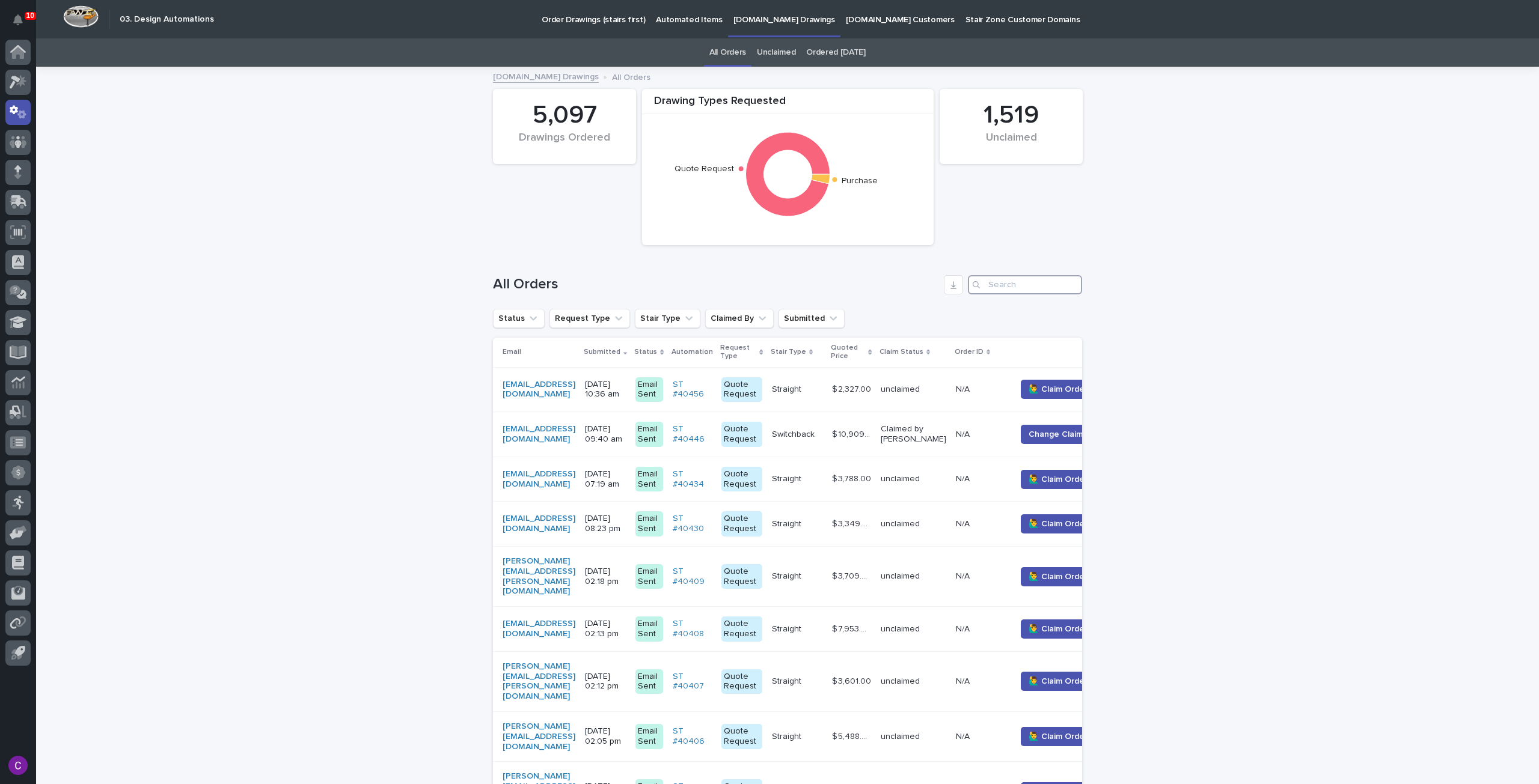
click at [1021, 281] on input "Search" at bounding box center [1025, 285] width 114 height 19
paste input "[EMAIL_ADDRESS][DOMAIN_NAME]"
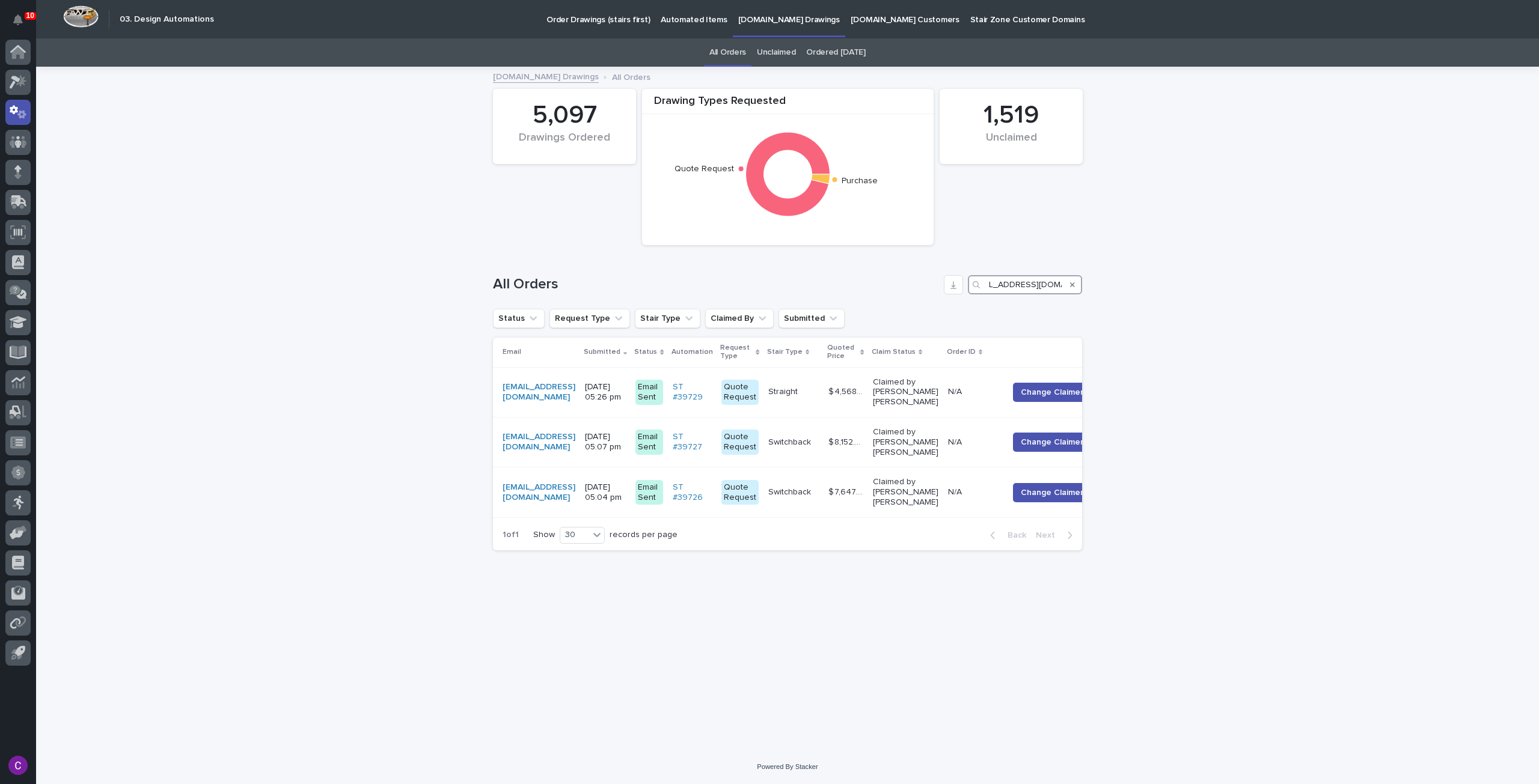
type input "[EMAIL_ADDRESS][DOMAIN_NAME]"
drag, startPoint x: 1071, startPoint y: 285, endPoint x: 1037, endPoint y: 285, distance: 34.0
click at [1071, 285] on icon "Search" at bounding box center [1072, 285] width 4 height 7
click at [1037, 285] on input "[EMAIL_ADDRESS][DOMAIN_NAME]" at bounding box center [1025, 285] width 114 height 19
paste input "[EMAIL_ADDRESS][DOMAIN_NAME]"
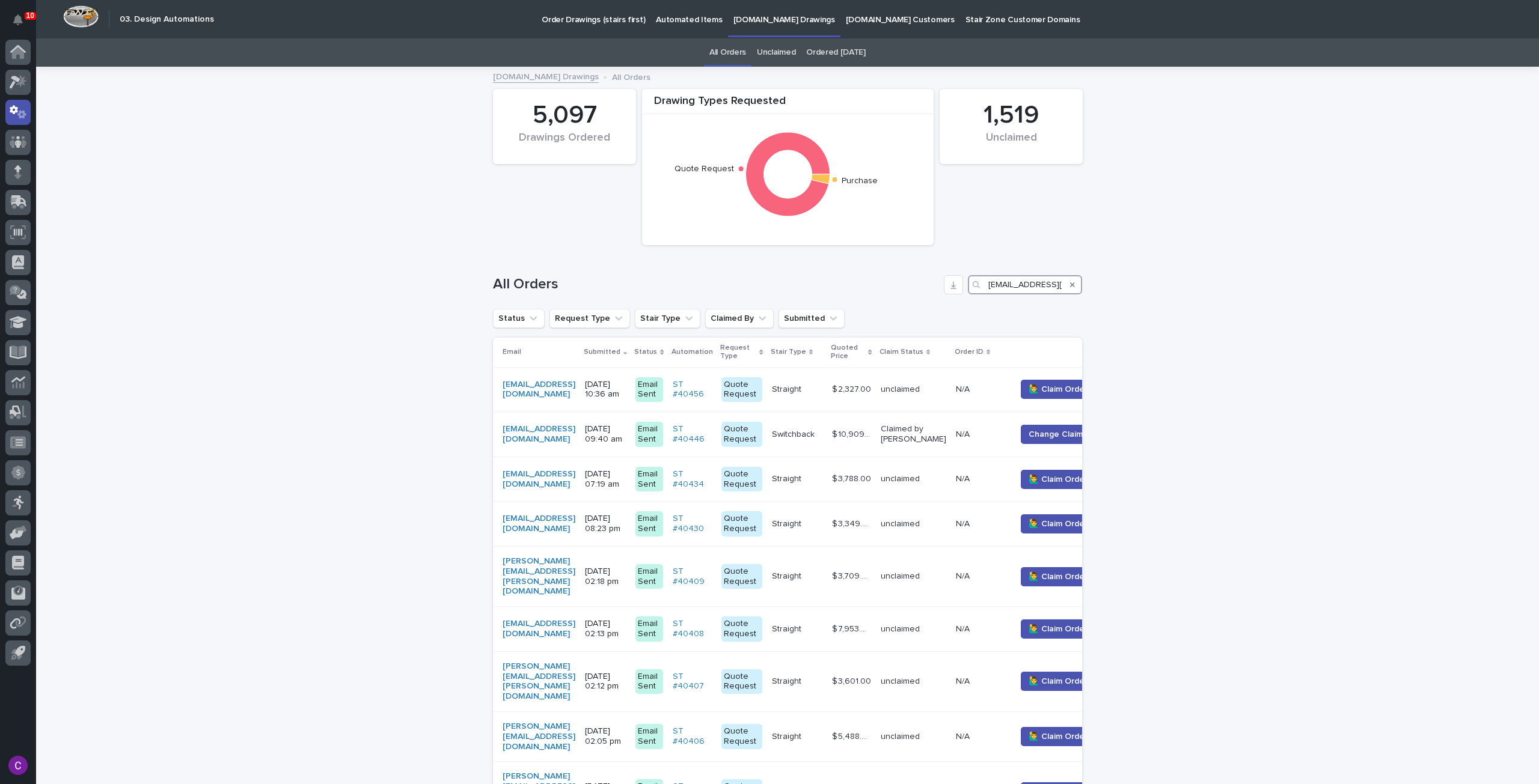
scroll to position [0, 21]
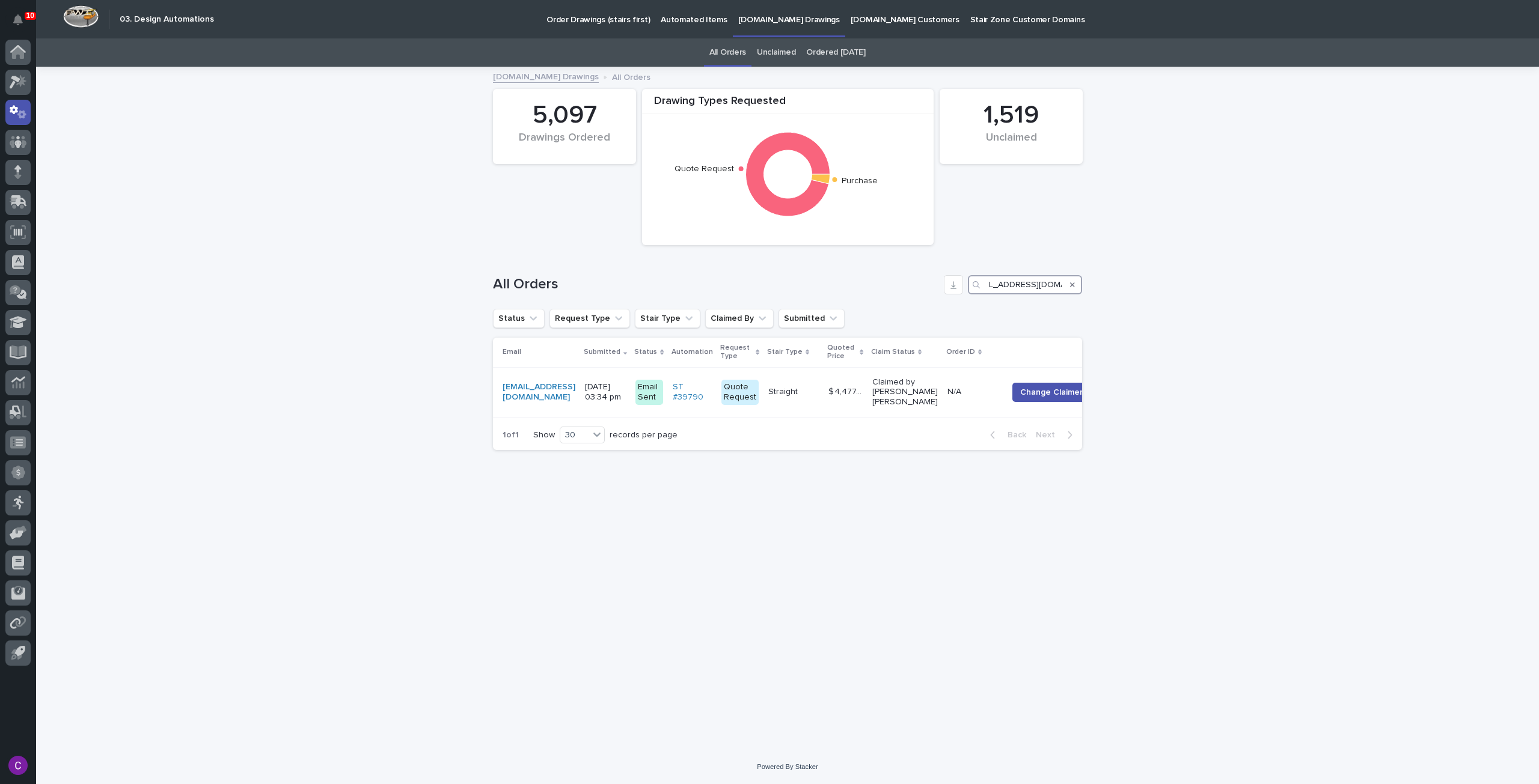
type input "[EMAIL_ADDRESS][DOMAIN_NAME]"
click at [25, 79] on icon at bounding box center [18, 82] width 18 height 14
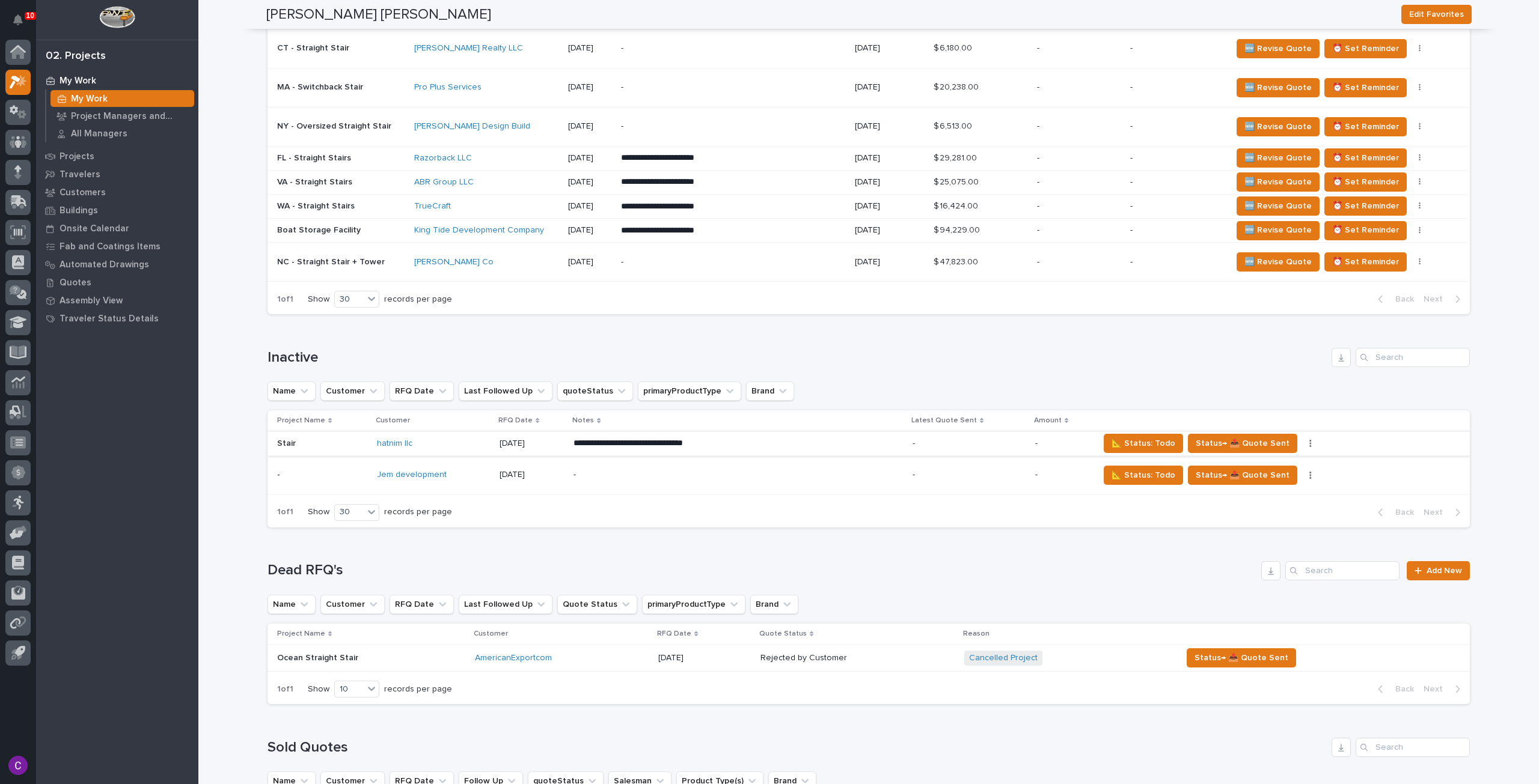
scroll to position [1142, 0]
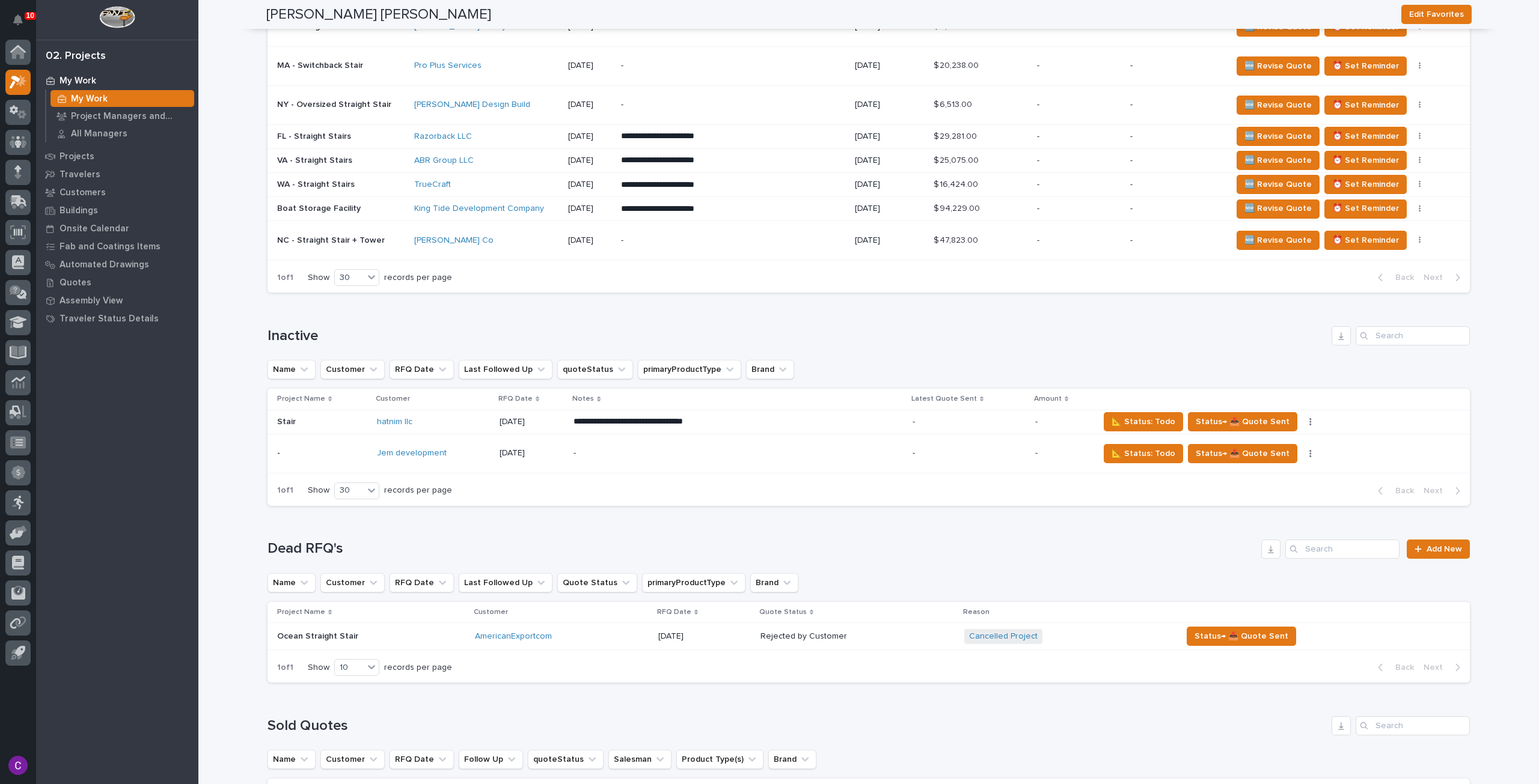
click at [694, 227] on div "-" at bounding box center [726, 240] width 210 height 27
